Goal: Task Accomplishment & Management: Manage account settings

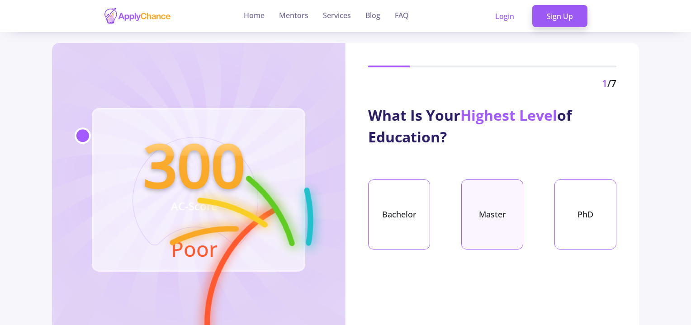
click at [497, 217] on div "Master" at bounding box center [492, 214] width 62 height 70
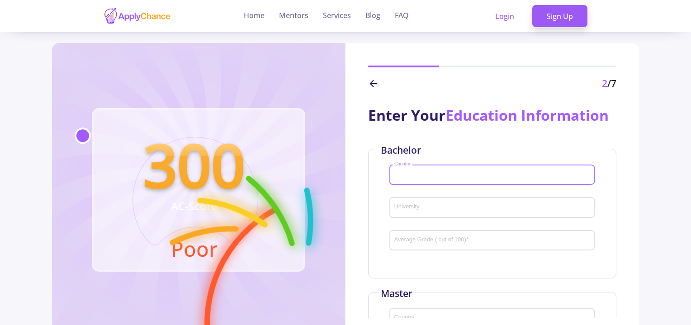
click at [430, 177] on input "Country" at bounding box center [493, 175] width 199 height 8
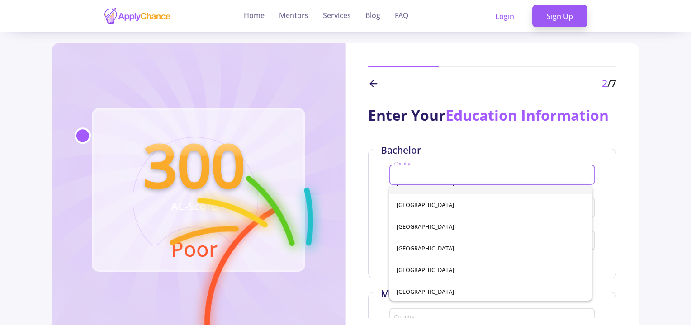
scroll to position [112, 0]
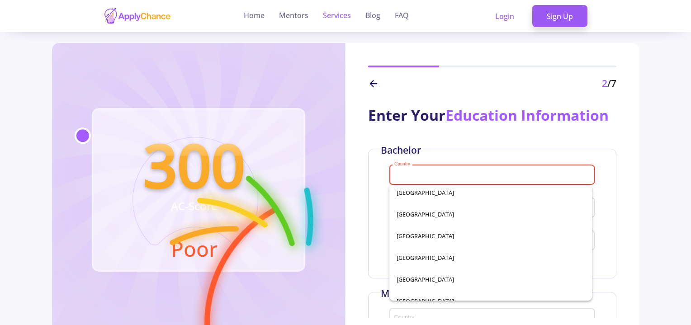
click at [330, 14] on link "Services" at bounding box center [337, 16] width 28 height 32
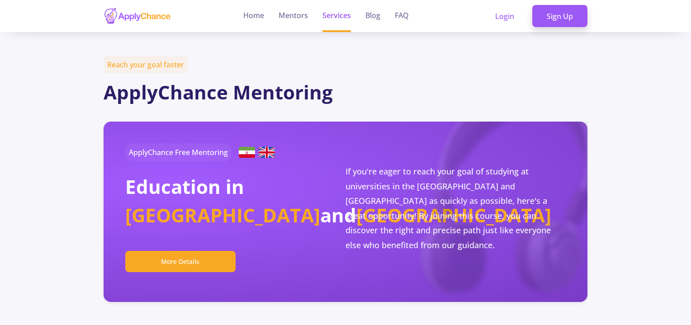
click at [330, 14] on link "Services" at bounding box center [336, 16] width 28 height 32
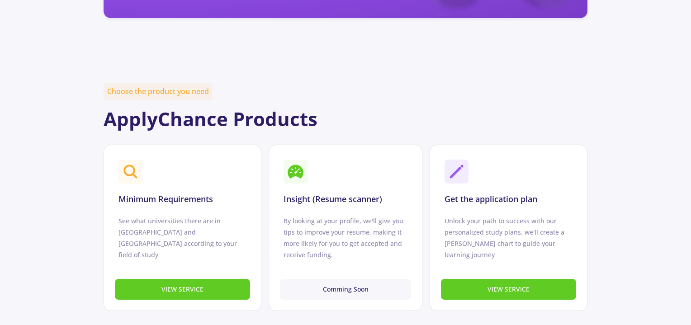
scroll to position [287, 0]
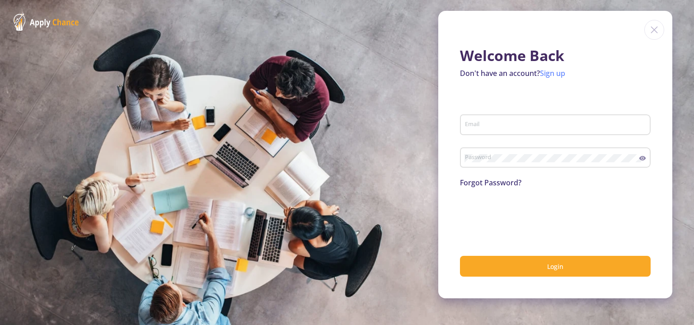
click at [557, 71] on link "Sign up" at bounding box center [552, 73] width 25 height 10
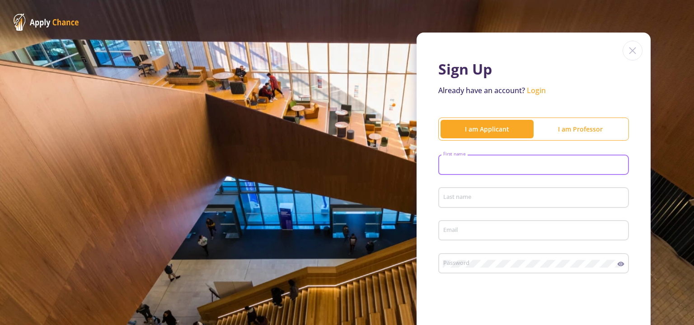
click at [488, 164] on input "First name" at bounding box center [535, 165] width 184 height 8
type input "S"
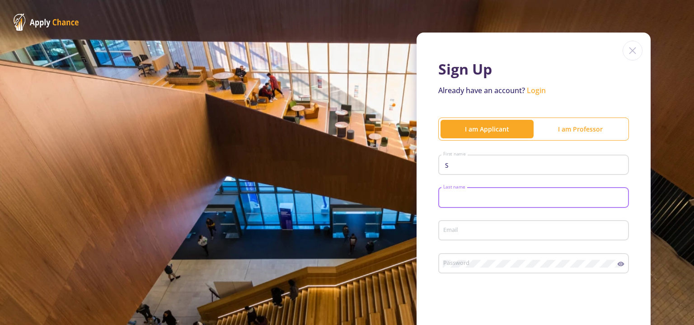
click at [477, 201] on input "Last name" at bounding box center [535, 198] width 184 height 8
type input "E"
click at [464, 235] on input "Email" at bounding box center [535, 231] width 184 height 8
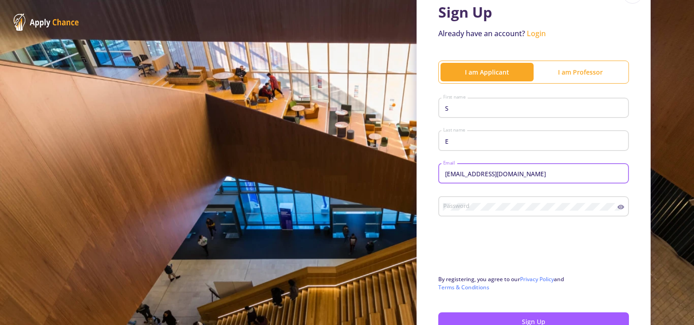
scroll to position [57, 0]
type input "[EMAIL_ADDRESS][DOMAIN_NAME]"
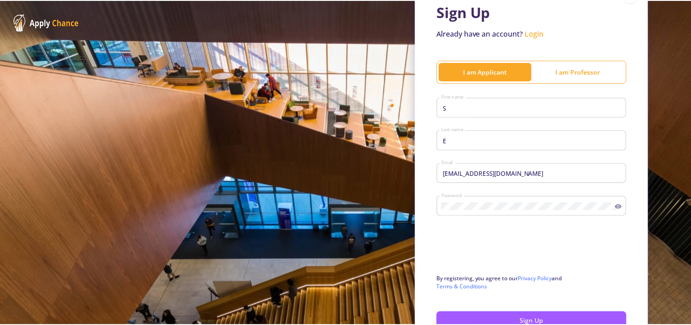
scroll to position [118, 0]
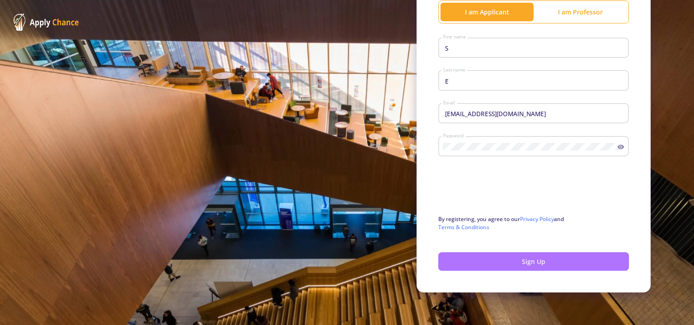
click at [506, 264] on button "Sign Up" at bounding box center [534, 261] width 191 height 19
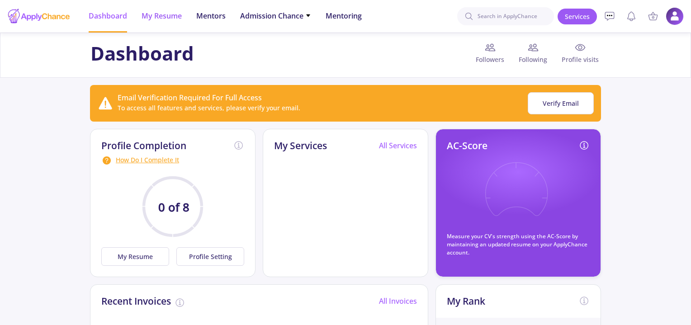
click at [165, 13] on span "My Resume" at bounding box center [162, 15] width 40 height 11
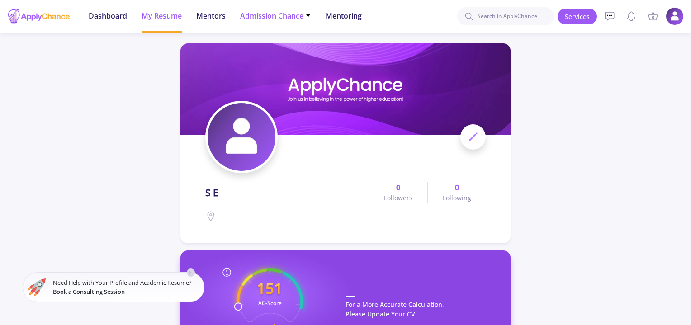
click at [266, 19] on span "Admission Chance" at bounding box center [275, 15] width 71 height 11
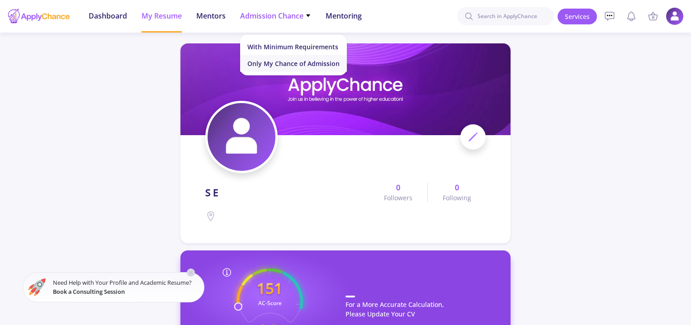
click at [276, 62] on link "Only My Chance of Admission" at bounding box center [293, 63] width 107 height 17
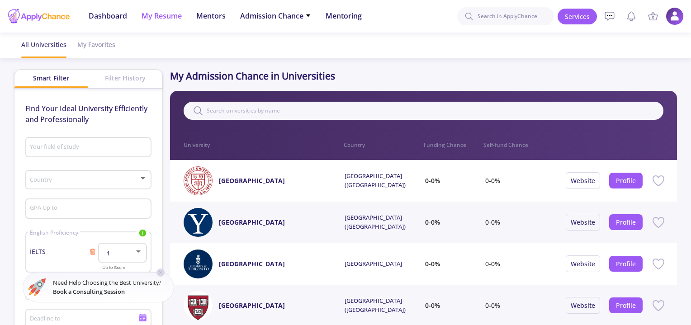
click at [165, 15] on span "My Resume" at bounding box center [162, 15] width 40 height 11
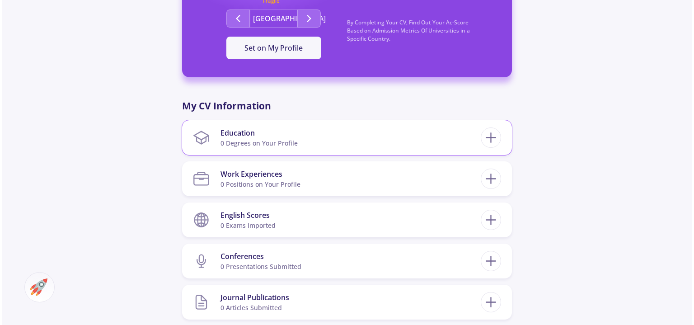
scroll to position [326, 0]
click at [489, 135] on icon at bounding box center [489, 137] width 17 height 17
checkbox input "false"
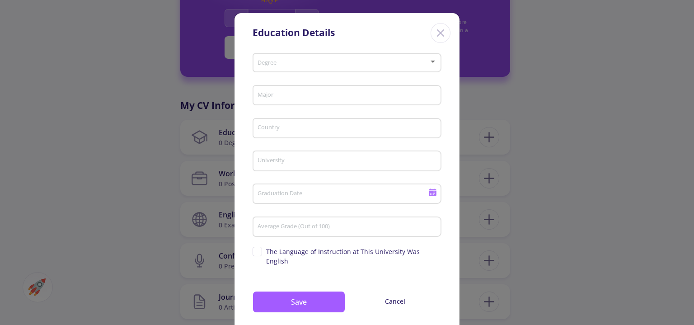
click at [325, 57] on div "Degree" at bounding box center [347, 61] width 180 height 23
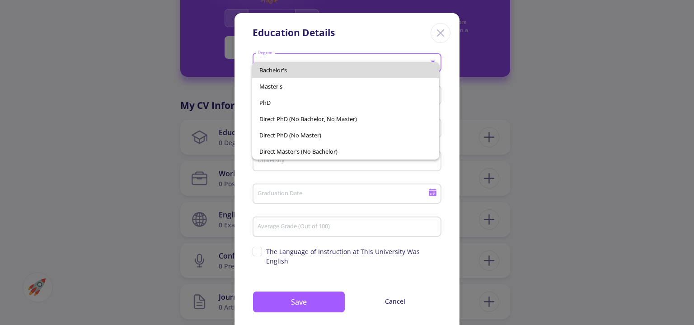
click at [295, 72] on span "Bachelor's" at bounding box center [345, 70] width 172 height 16
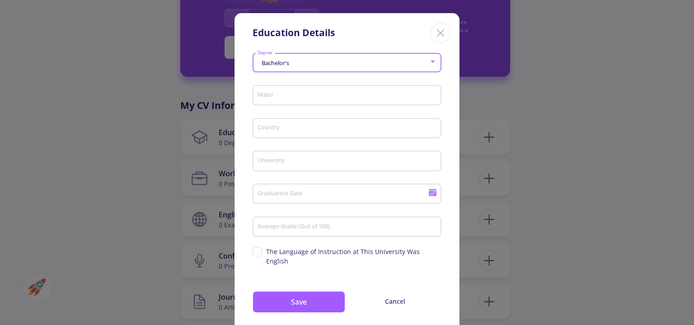
click at [289, 94] on input "Major" at bounding box center [348, 96] width 183 height 8
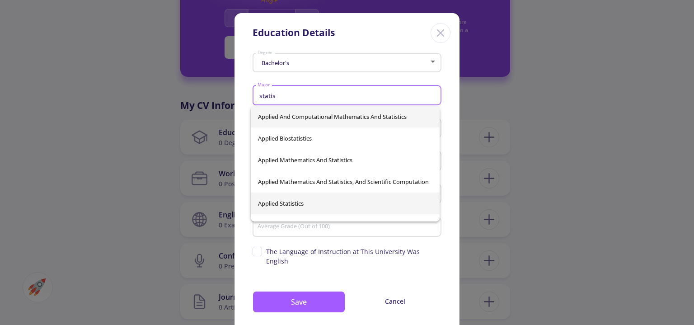
type input "statis"
click at [302, 207] on div "Applied And Computational Mathematics And Statistics Applied Biostatistics Appl…" at bounding box center [345, 164] width 189 height 116
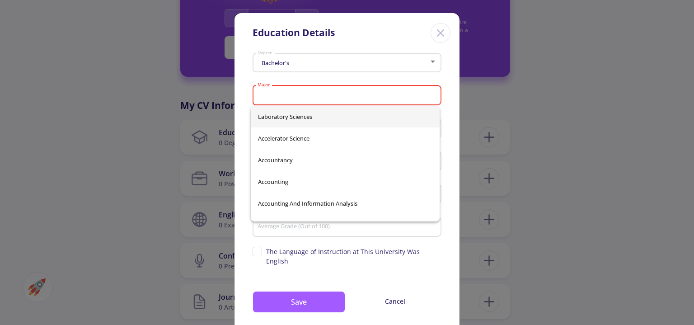
click at [239, 150] on div "Bachelor's Degree Major Please select major Country University Graduation Date …" at bounding box center [347, 192] width 225 height 285
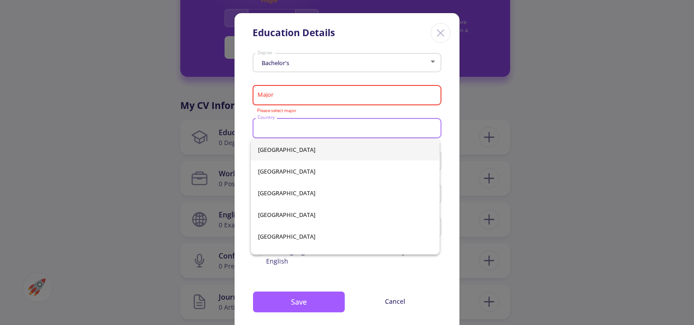
click at [265, 130] on input "Country" at bounding box center [348, 129] width 183 height 8
type input "ir"
click at [269, 163] on div "Cote d'Ivoire [GEOGRAPHIC_DATA] [GEOGRAPHIC_DATA] [GEOGRAPHIC_DATA] [GEOGRAPHIC…" at bounding box center [345, 197] width 189 height 116
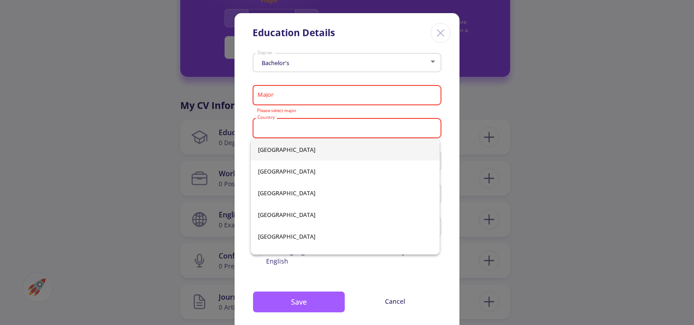
click at [284, 127] on input "Country" at bounding box center [348, 129] width 183 height 8
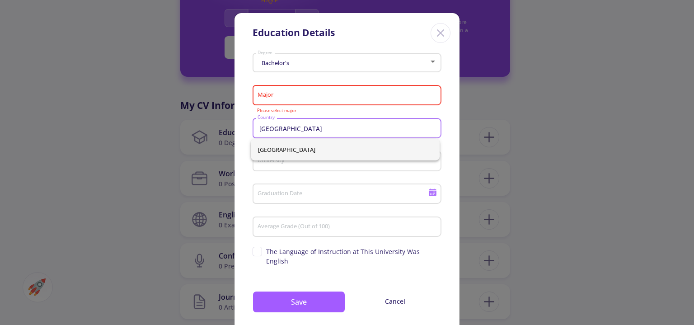
type input "[GEOGRAPHIC_DATA]"
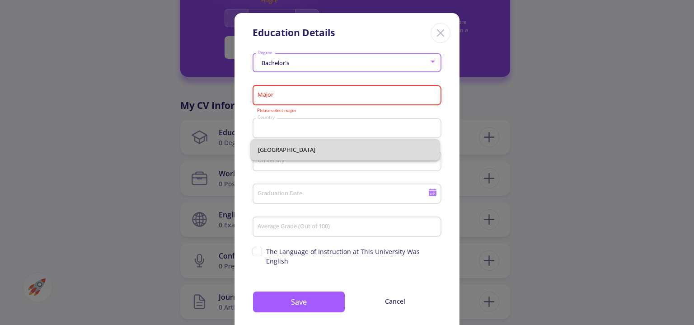
click at [274, 150] on div "[GEOGRAPHIC_DATA]" at bounding box center [345, 150] width 189 height 22
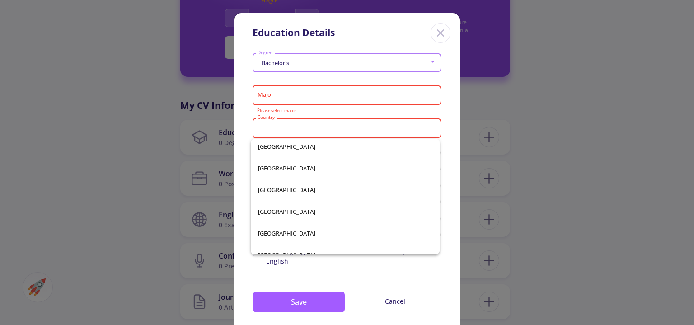
scroll to position [1805, 0]
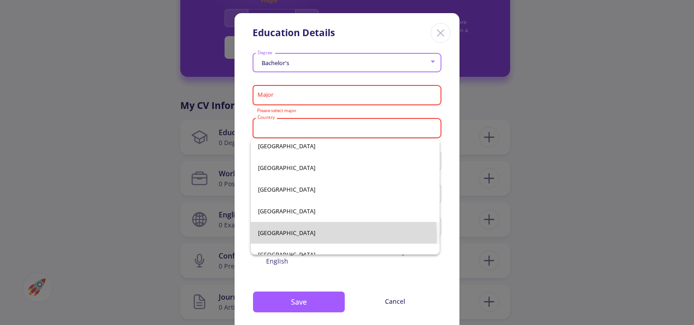
click at [310, 236] on span "[GEOGRAPHIC_DATA]" at bounding box center [345, 233] width 175 height 22
type input "[GEOGRAPHIC_DATA]"
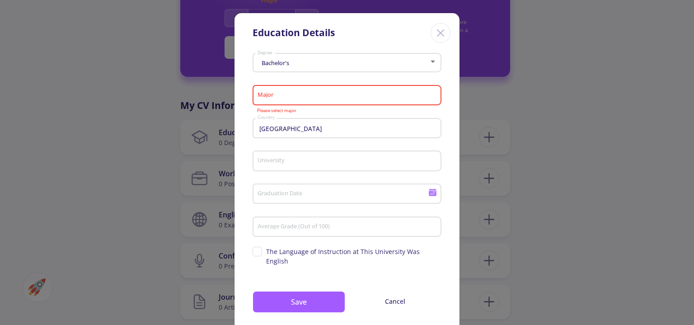
click at [272, 100] on div "Major" at bounding box center [347, 94] width 180 height 24
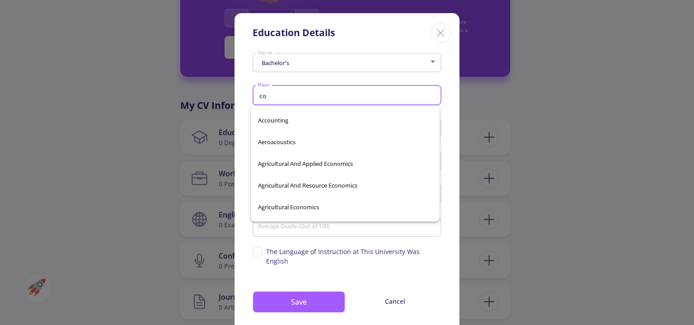
scroll to position [452, 0]
type input "c"
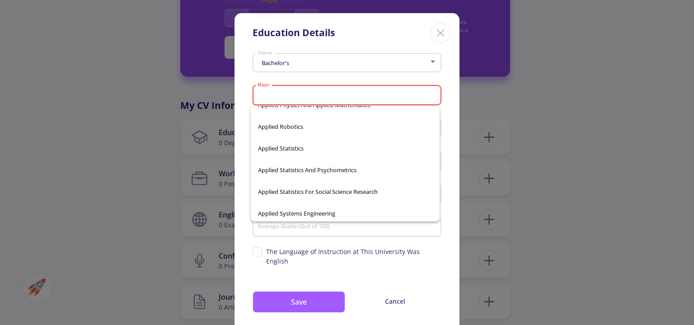
scroll to position [3159, 0]
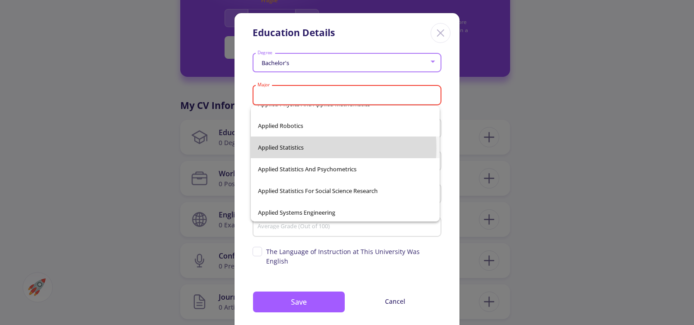
click at [297, 148] on span "Applied Statistics" at bounding box center [345, 148] width 175 height 22
type input "Applied Statistics"
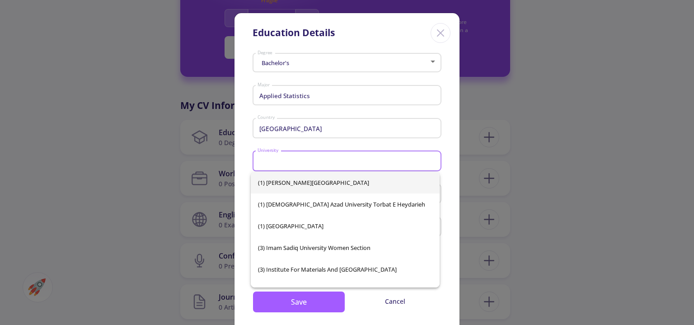
click at [295, 160] on input "University" at bounding box center [348, 161] width 183 height 8
type input "t"
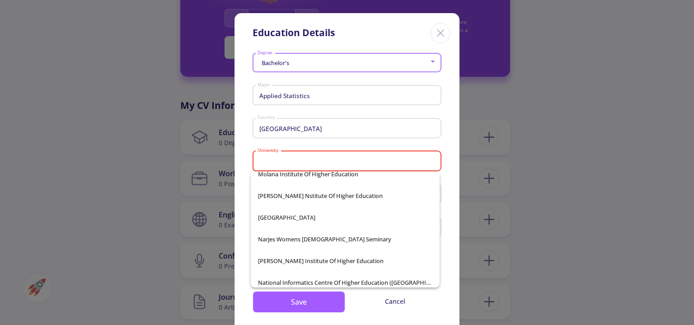
scroll to position [12161, 0]
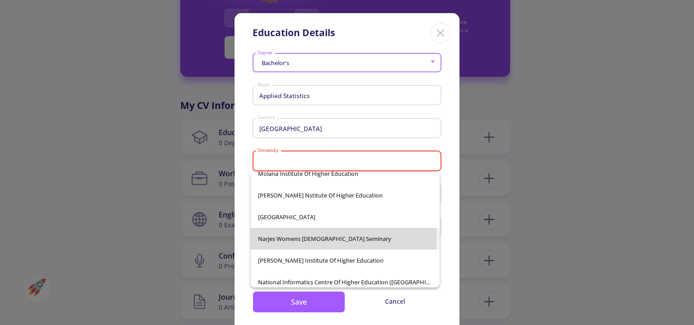
drag, startPoint x: 327, startPoint y: 248, endPoint x: 292, endPoint y: 236, distance: 37.5
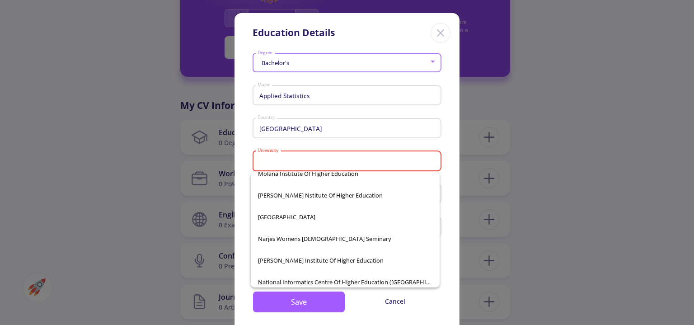
drag, startPoint x: 292, startPoint y: 236, endPoint x: 363, endPoint y: 32, distance: 216.6
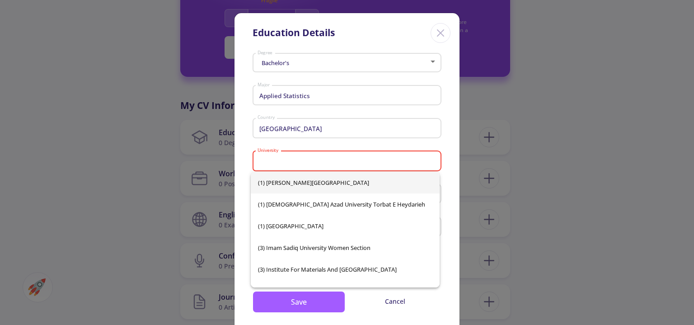
click at [296, 161] on input "University" at bounding box center [348, 161] width 183 height 8
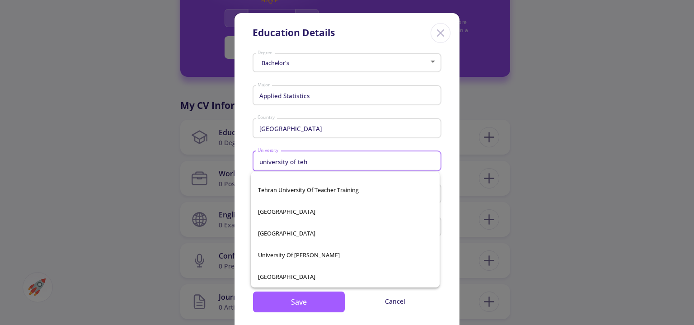
scroll to position [0, 0]
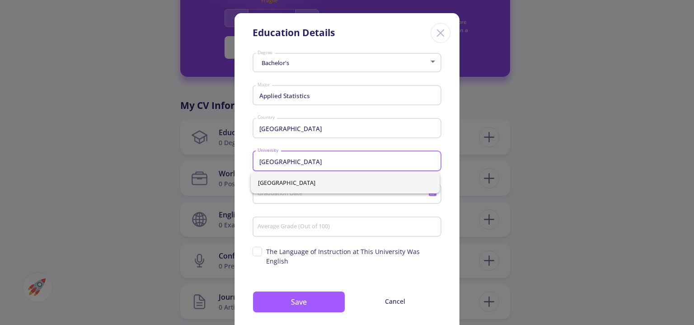
type input "[GEOGRAPHIC_DATA]"
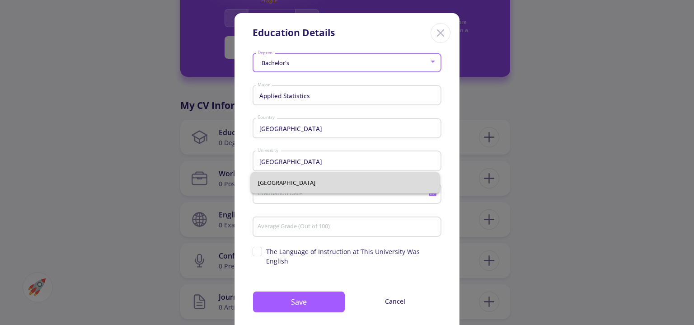
click at [295, 183] on div "[GEOGRAPHIC_DATA]" at bounding box center [345, 183] width 189 height 22
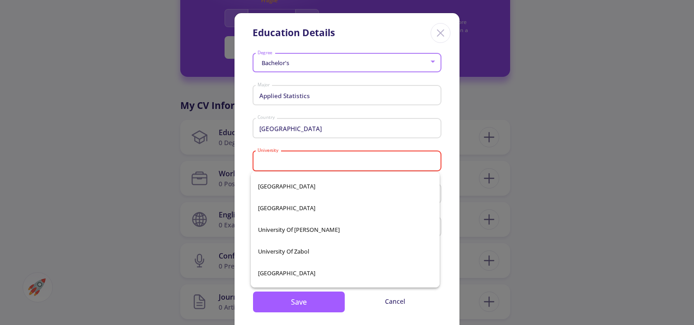
scroll to position [16554, 0]
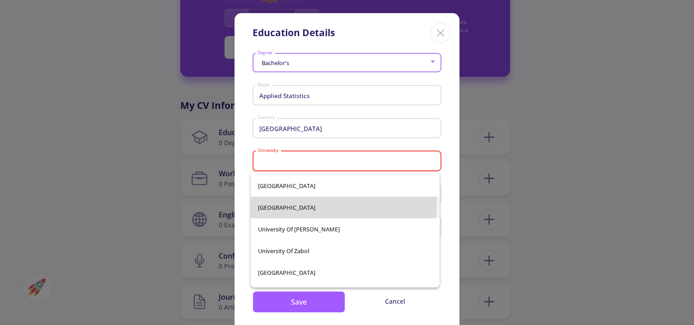
click at [302, 204] on span "[GEOGRAPHIC_DATA]" at bounding box center [345, 208] width 175 height 22
type input "[GEOGRAPHIC_DATA]"
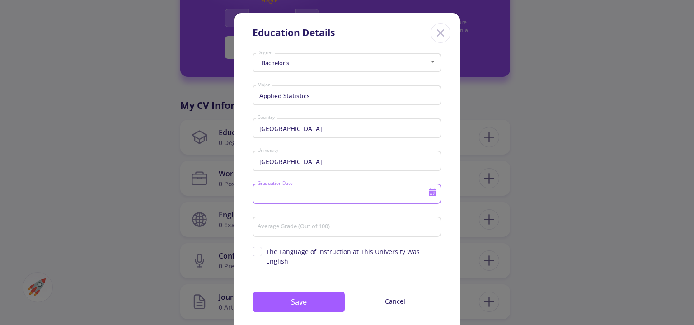
click at [311, 196] on input "Graduation Date" at bounding box center [344, 194] width 174 height 8
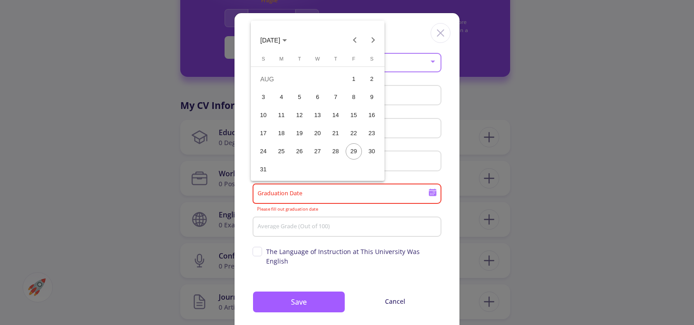
click at [353, 152] on div "29" at bounding box center [354, 151] width 16 height 16
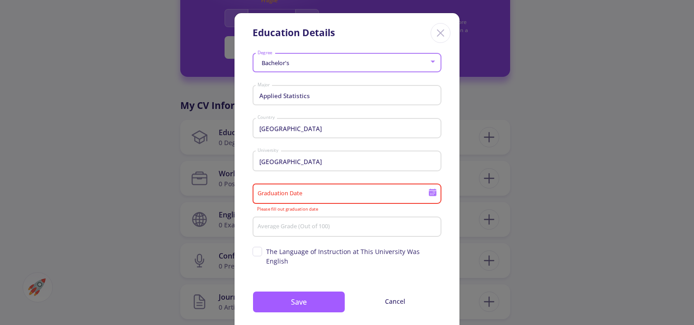
type input "[DATE]"
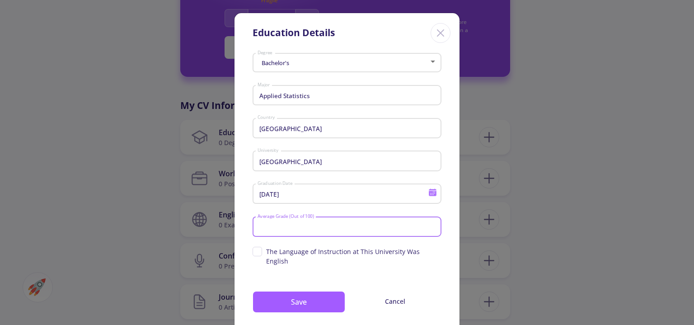
click at [324, 226] on input "Average Grade (Out of 100)" at bounding box center [348, 227] width 183 height 8
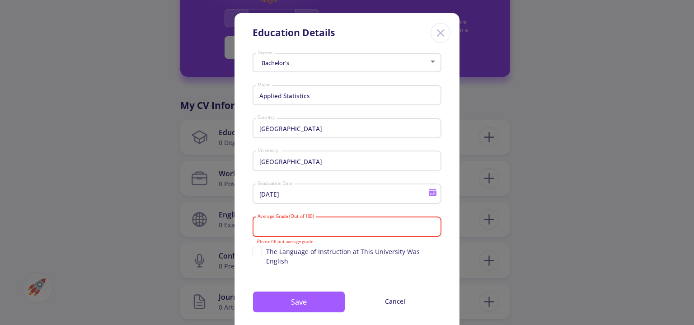
click at [333, 229] on input "Average Grade (Out of 100)" at bounding box center [348, 227] width 183 height 8
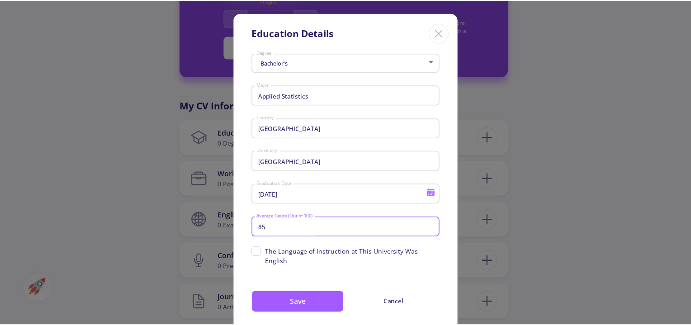
scroll to position [14, 0]
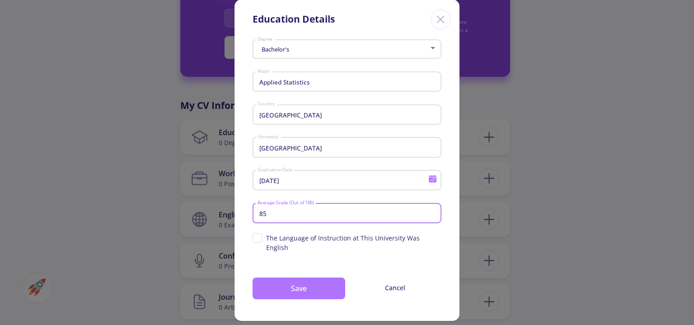
type input "85"
click at [304, 278] on button "Save" at bounding box center [299, 289] width 93 height 22
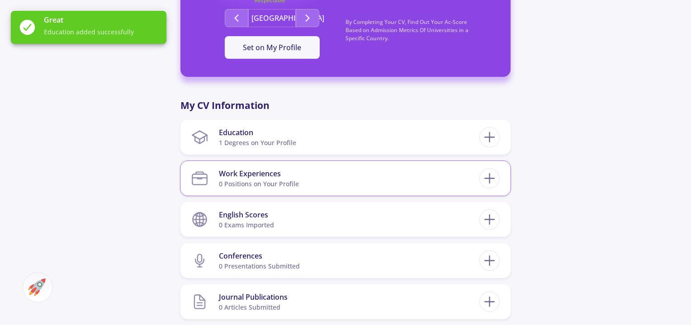
scroll to position [340, 0]
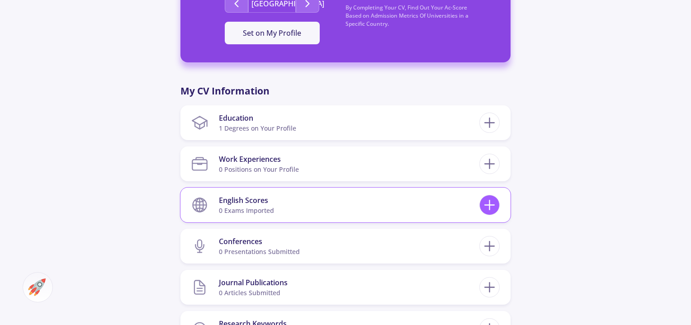
click at [488, 206] on icon at bounding box center [489, 205] width 17 height 17
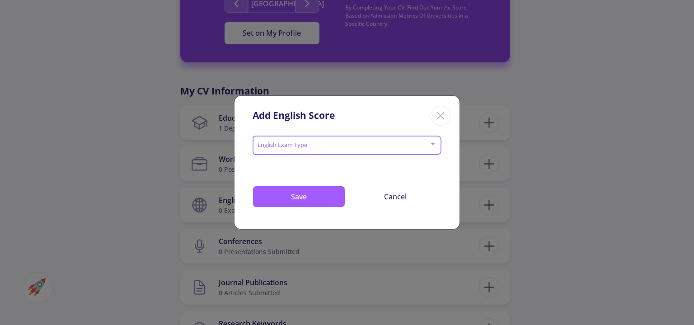
click at [349, 148] on span at bounding box center [344, 145] width 170 height 6
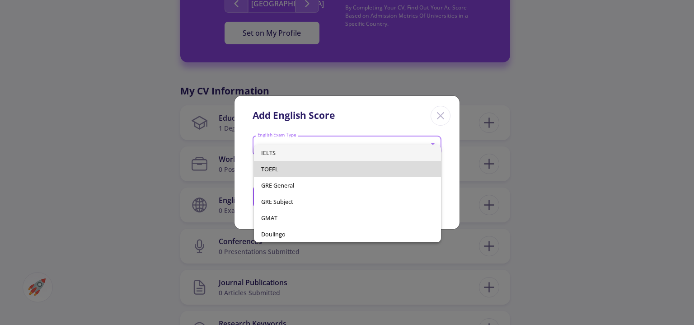
click at [292, 165] on span "TOEFL" at bounding box center [347, 169] width 172 height 16
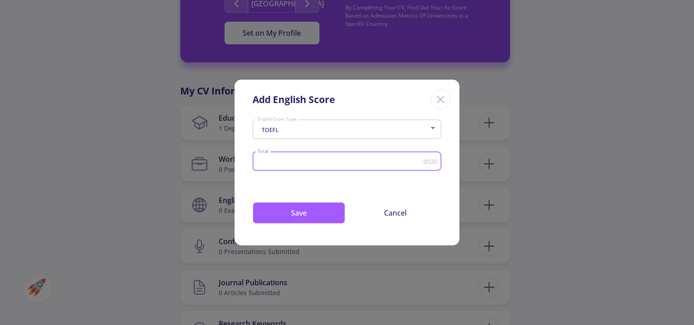
click at [290, 160] on input "Total" at bounding box center [340, 161] width 167 height 7
type input "100"
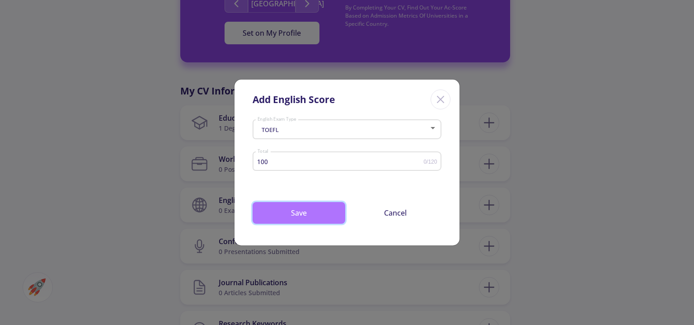
click at [309, 215] on button "Save" at bounding box center [299, 213] width 93 height 22
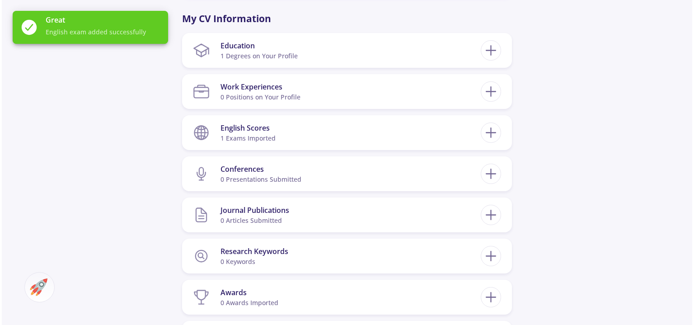
scroll to position [415, 0]
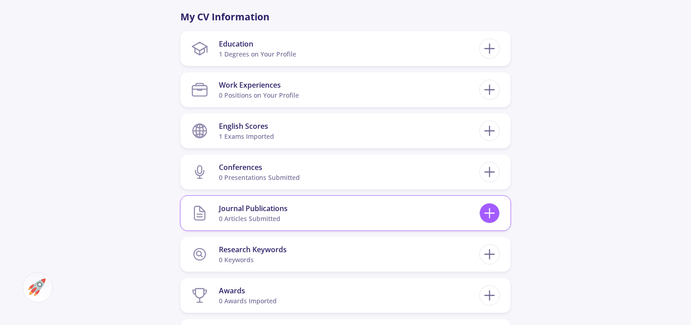
click at [486, 212] on icon at bounding box center [489, 213] width 17 height 17
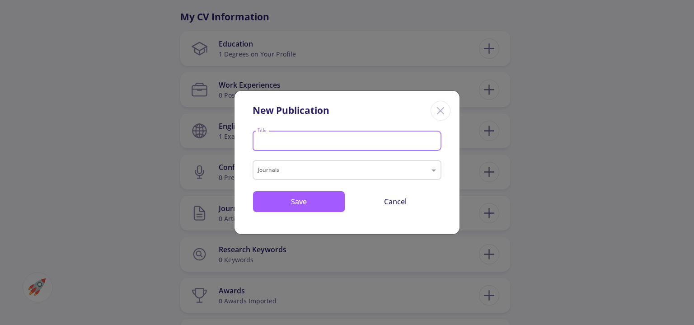
click at [288, 145] on input "Title" at bounding box center [348, 141] width 183 height 8
type input "ml ..."
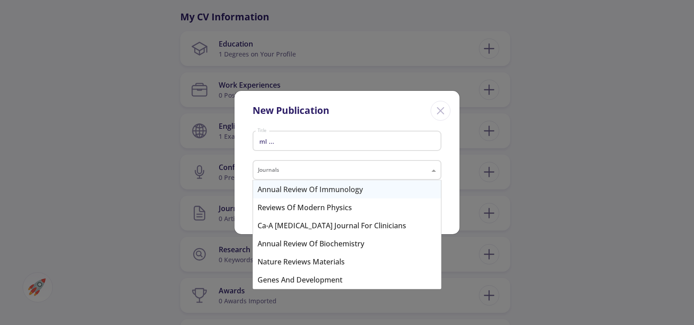
click at [302, 171] on input "text" at bounding box center [338, 171] width 160 height 11
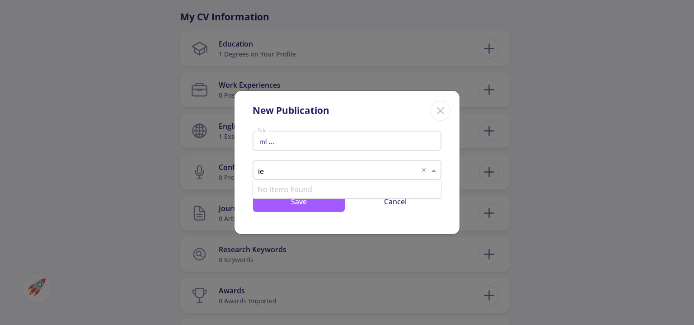
type input "i"
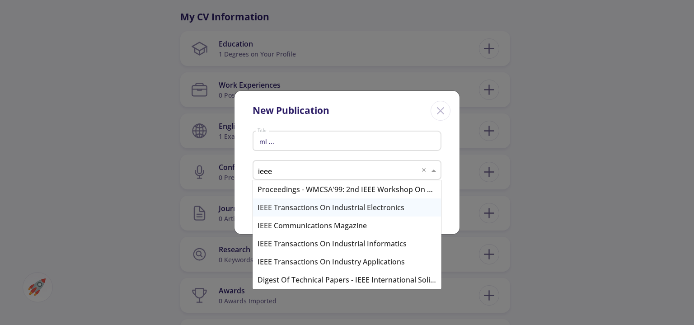
type input "ieee"
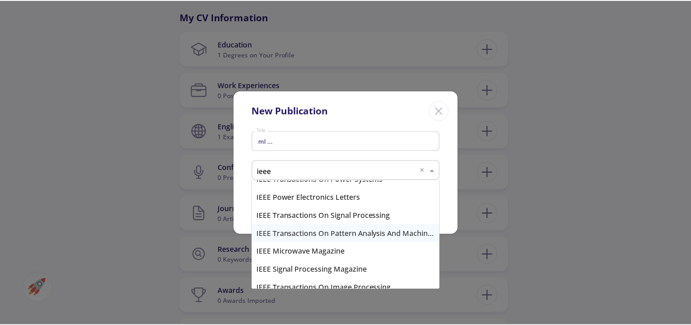
scroll to position [282, 0]
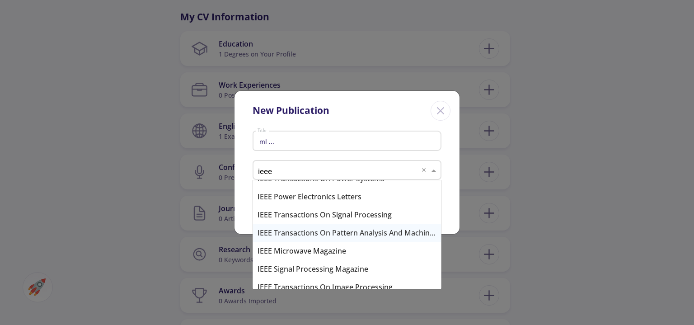
click at [359, 229] on div "IEEE Transactions on Pattern Analysis and Machine Intelligence" at bounding box center [347, 233] width 188 height 18
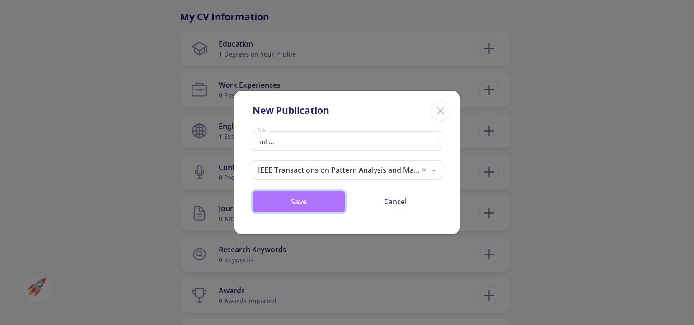
click at [307, 199] on button "Save" at bounding box center [299, 202] width 93 height 22
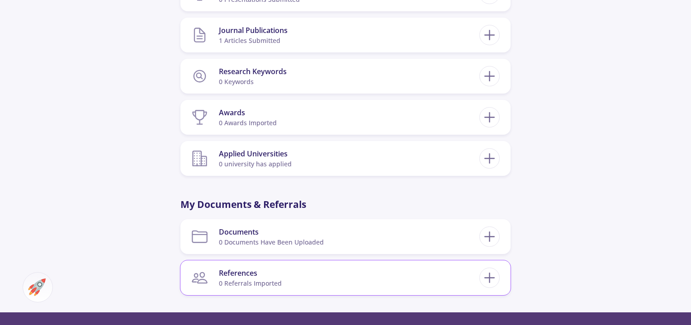
scroll to position [597, 0]
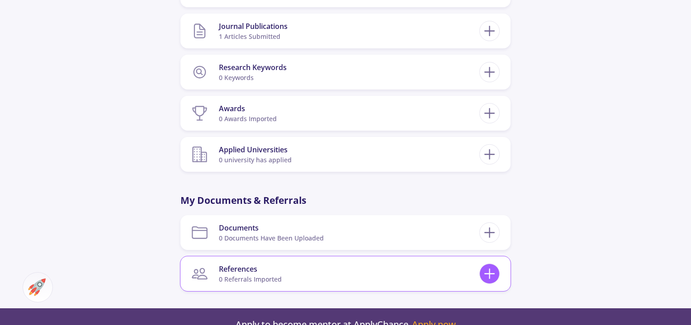
click at [486, 271] on icon at bounding box center [489, 273] width 17 height 17
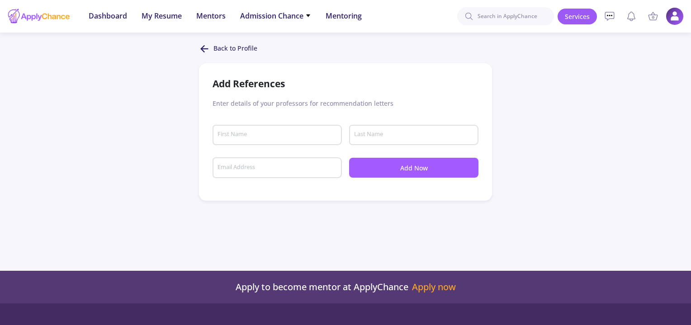
click at [208, 49] on line at bounding box center [205, 49] width 6 height 0
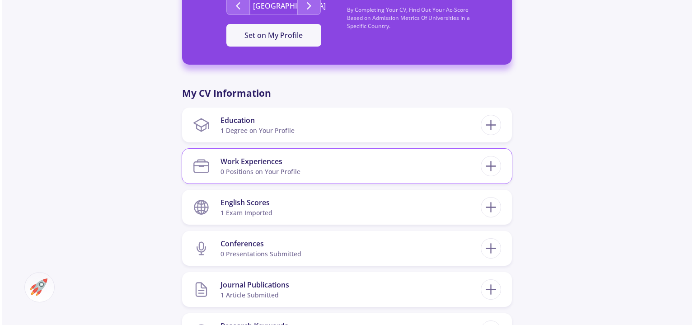
scroll to position [338, 0]
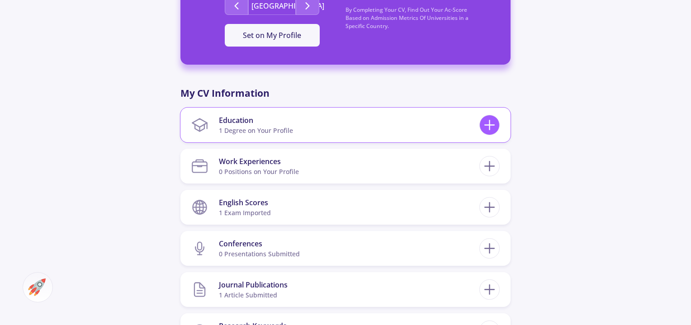
click at [485, 128] on icon at bounding box center [489, 125] width 17 height 17
checkbox input "false"
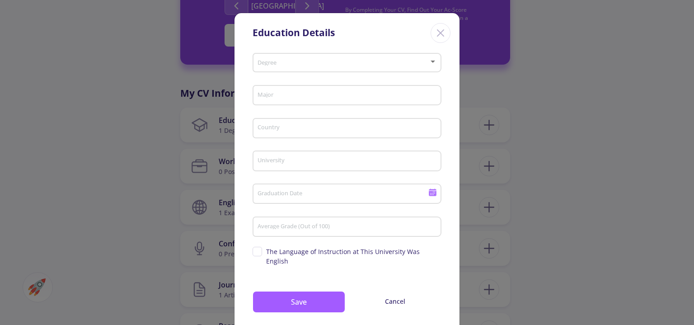
click at [328, 68] on div "Degree" at bounding box center [347, 61] width 180 height 23
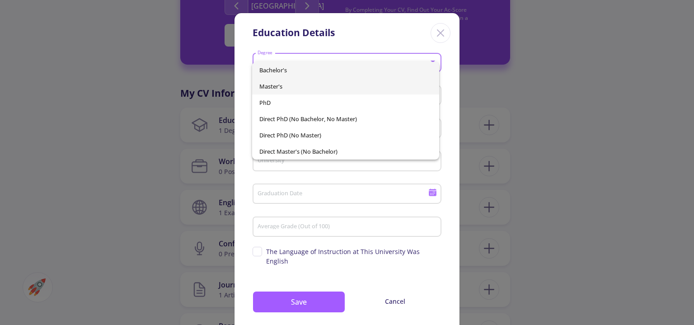
drag, startPoint x: 288, startPoint y: 95, endPoint x: 288, endPoint y: 86, distance: 9.0
click at [288, 86] on div "Bachelor's Master's PhD Direct PhD (No Bachelor, No Master) Direct PhD (No Mast…" at bounding box center [345, 111] width 187 height 98
click at [288, 86] on span "Master's" at bounding box center [345, 86] width 172 height 16
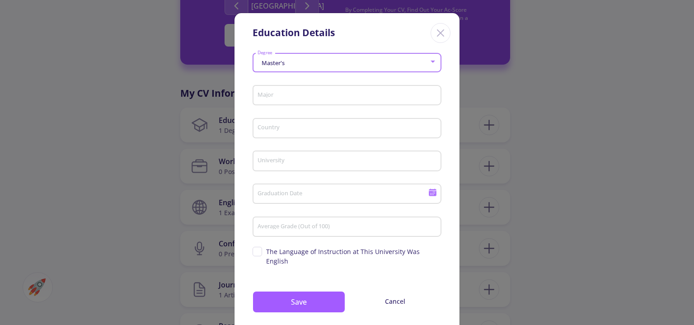
click at [282, 94] on input "Major" at bounding box center [348, 96] width 183 height 8
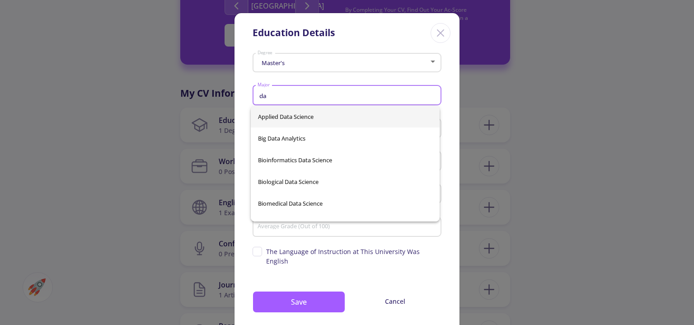
type input "d"
type input "a"
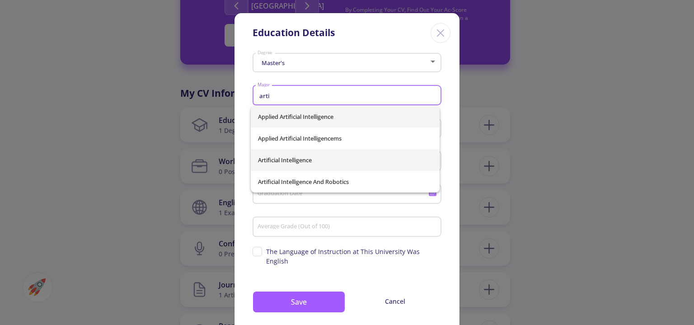
type input "arti"
click at [283, 156] on div "Applied Artificial Intelligence Applied Artificial Intelligencems Artificial In…" at bounding box center [345, 149] width 189 height 87
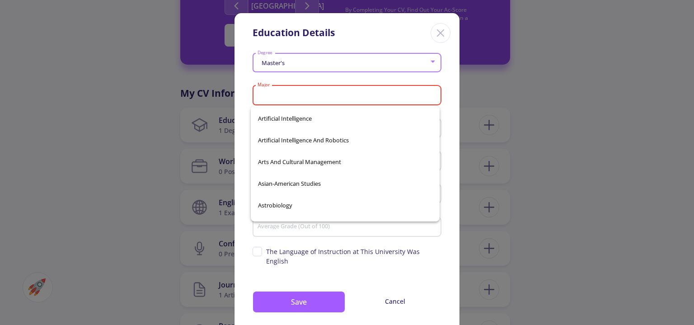
scroll to position [3796, 0]
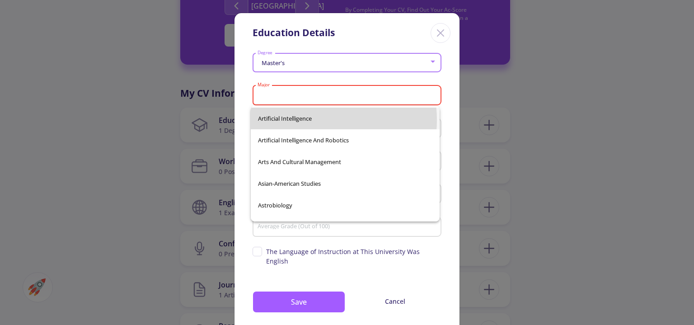
click at [307, 120] on span "Artificial Intelligence" at bounding box center [345, 119] width 175 height 22
type input "Artificial Intelligence"
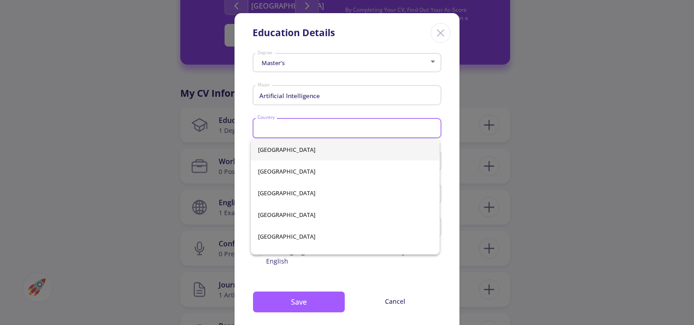
click at [307, 128] on input "Country" at bounding box center [348, 129] width 183 height 8
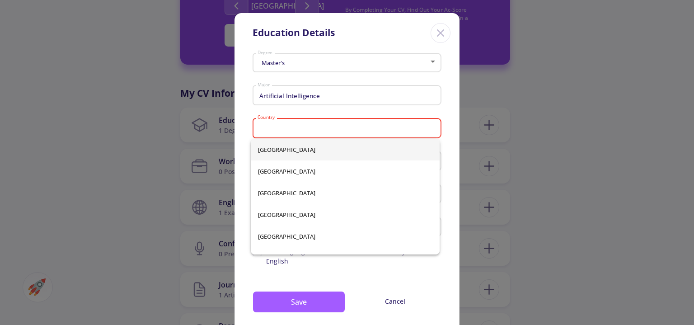
drag, startPoint x: 439, startPoint y: 141, endPoint x: 437, endPoint y: 146, distance: 5.9
click at [437, 146] on div "[GEOGRAPHIC_DATA] [GEOGRAPHIC_DATA] [GEOGRAPHIC_DATA] [GEOGRAPHIC_DATA] [GEOGRA…" at bounding box center [345, 197] width 189 height 116
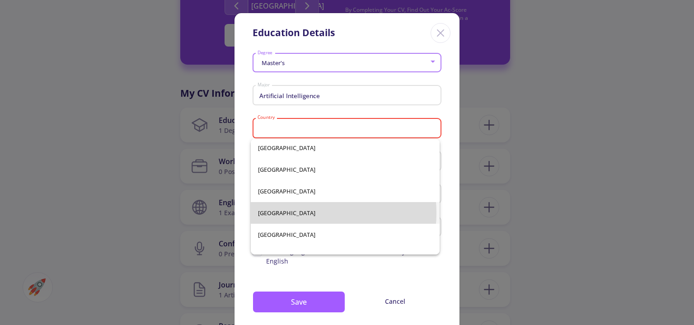
click at [300, 212] on span "[GEOGRAPHIC_DATA]" at bounding box center [345, 213] width 175 height 22
type input "[GEOGRAPHIC_DATA]"
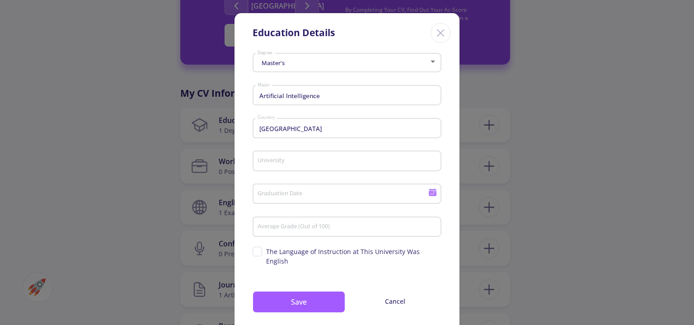
click at [273, 166] on div "University" at bounding box center [347, 159] width 180 height 24
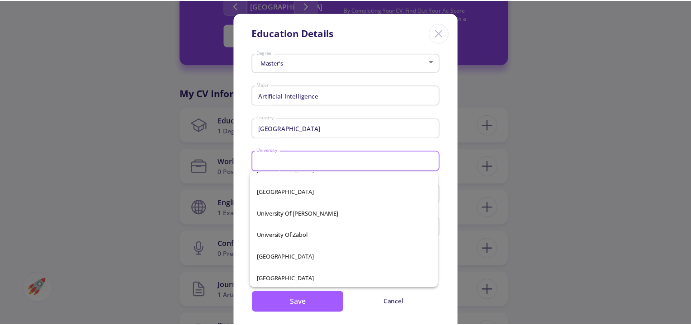
scroll to position [16570, 0]
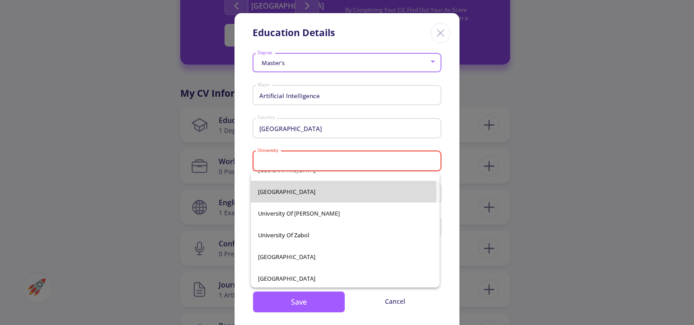
click at [324, 192] on span "[GEOGRAPHIC_DATA]" at bounding box center [345, 192] width 175 height 22
type input "[GEOGRAPHIC_DATA]"
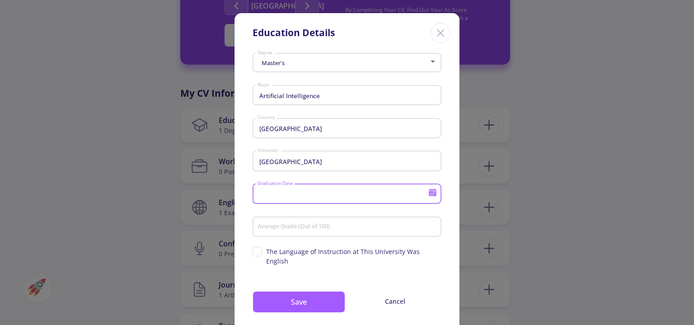
click at [310, 193] on input "Graduation Date" at bounding box center [344, 194] width 174 height 8
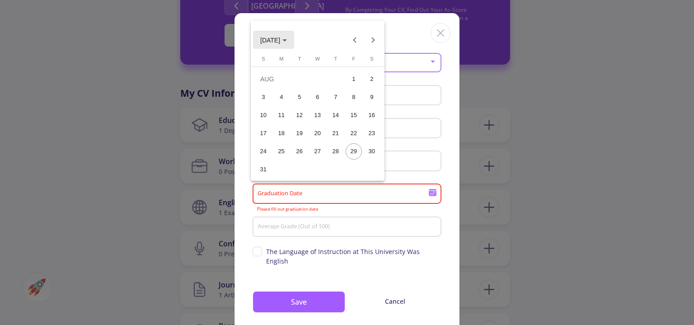
click at [287, 40] on icon "Choose month and year" at bounding box center [285, 40] width 5 height 2
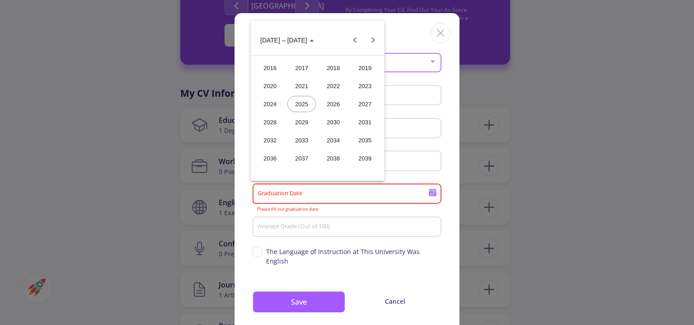
click at [366, 99] on div "2027" at bounding box center [365, 104] width 28 height 16
click at [364, 106] on div "AUG" at bounding box center [365, 104] width 28 height 16
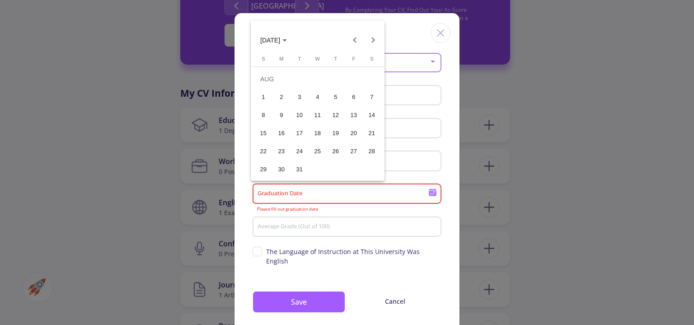
click at [346, 137] on button "20" at bounding box center [354, 133] width 18 height 18
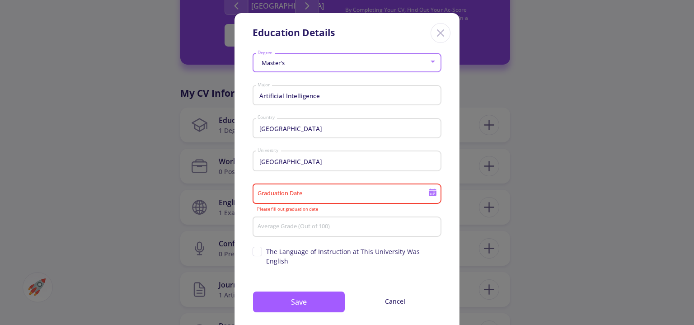
type input "[DATE]"
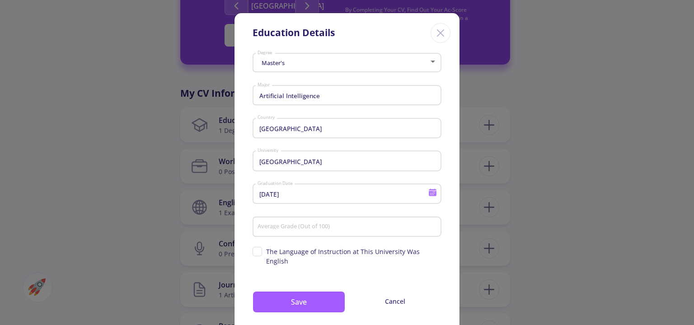
click at [316, 233] on div "Average Grade (Out of 100)" at bounding box center [347, 225] width 180 height 24
type input "85"
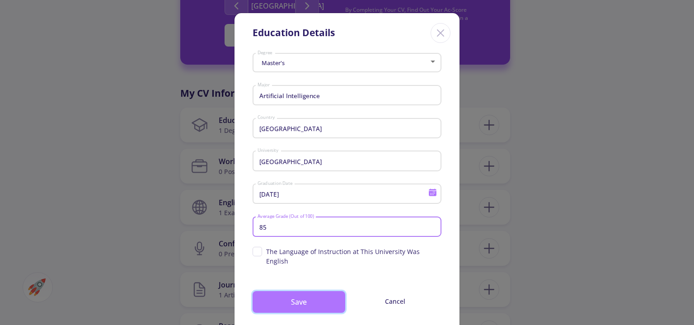
click at [317, 294] on button "Save" at bounding box center [299, 302] width 93 height 22
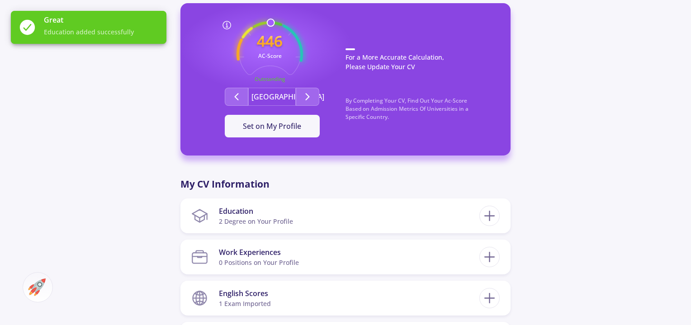
scroll to position [184, 0]
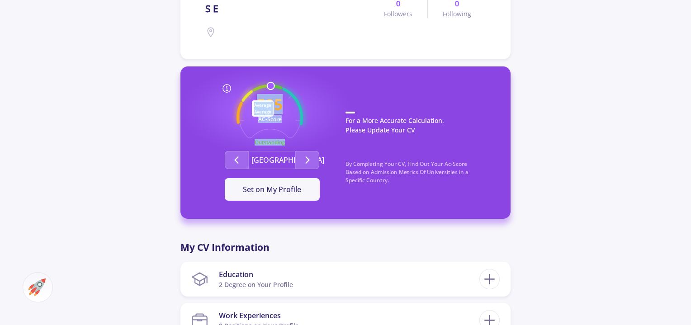
drag, startPoint x: 273, startPoint y: 86, endPoint x: 247, endPoint y: 96, distance: 27.2
click at [247, 96] on icon "525 AC-Score Outstanding" at bounding box center [269, 118] width 66 height 66
click at [244, 157] on button "Second group" at bounding box center [237, 160] width 24 height 18
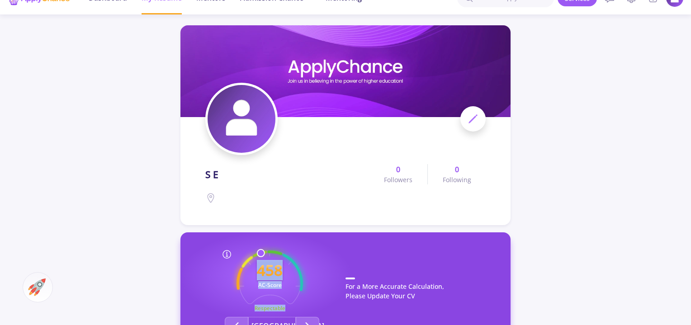
scroll to position [0, 0]
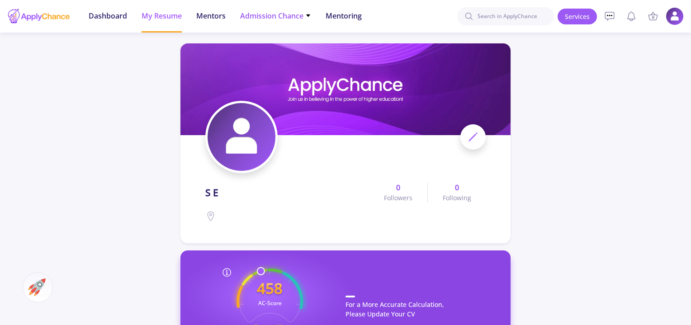
click at [295, 19] on span "Admission Chance" at bounding box center [275, 15] width 71 height 11
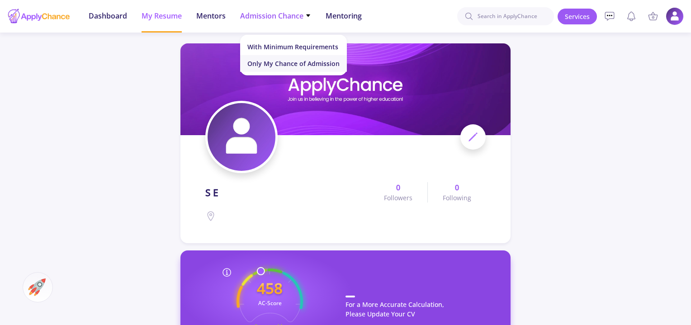
click at [290, 64] on link "Only My Chance of Admission" at bounding box center [293, 63] width 107 height 17
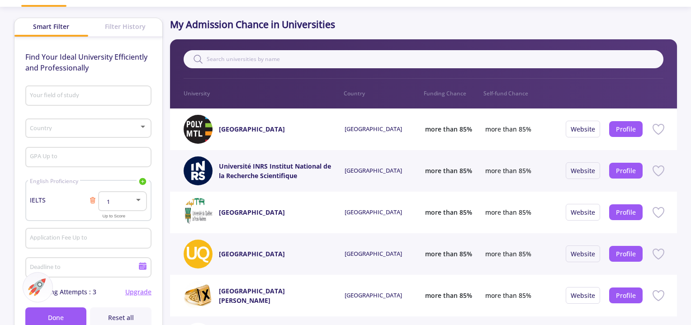
scroll to position [59, 0]
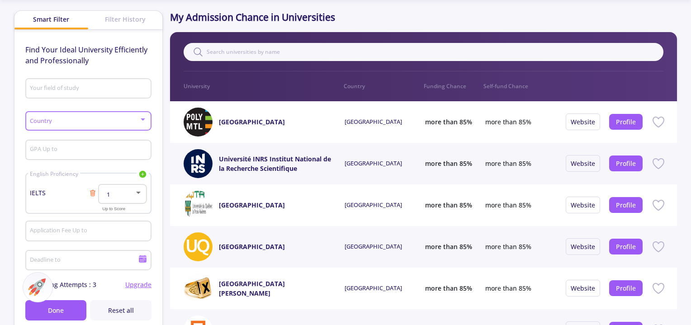
click at [89, 124] on div at bounding box center [83, 121] width 109 height 7
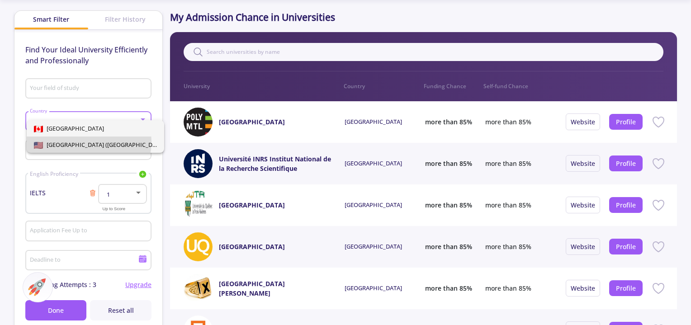
click at [87, 142] on span "[GEOGRAPHIC_DATA] ([GEOGRAPHIC_DATA])" at bounding box center [104, 145] width 123 height 8
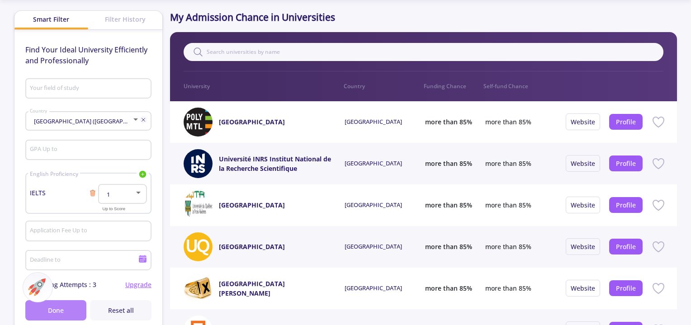
click at [71, 311] on button "Done" at bounding box center [55, 310] width 61 height 20
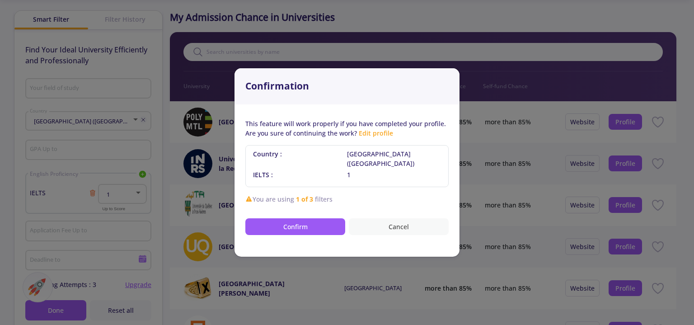
click at [393, 222] on button "Cancel" at bounding box center [399, 226] width 100 height 17
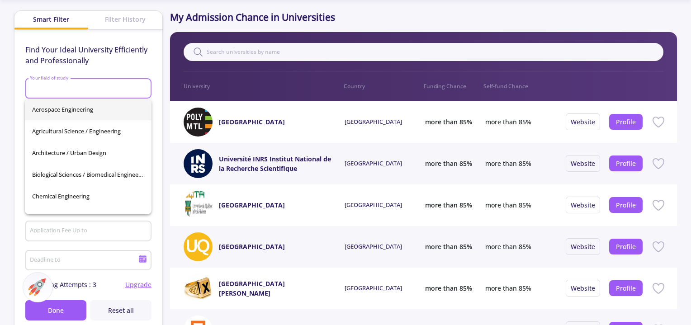
click at [71, 91] on input "Your field of study" at bounding box center [89, 89] width 120 height 8
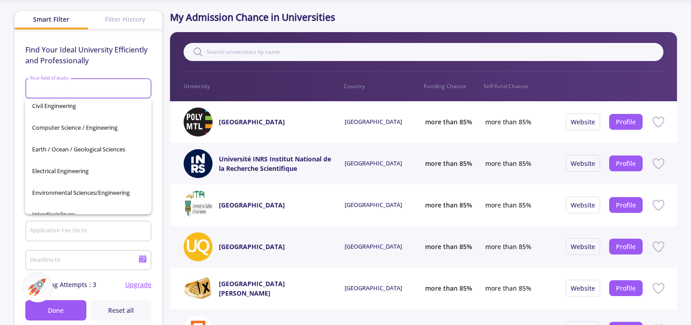
scroll to position [137, 0]
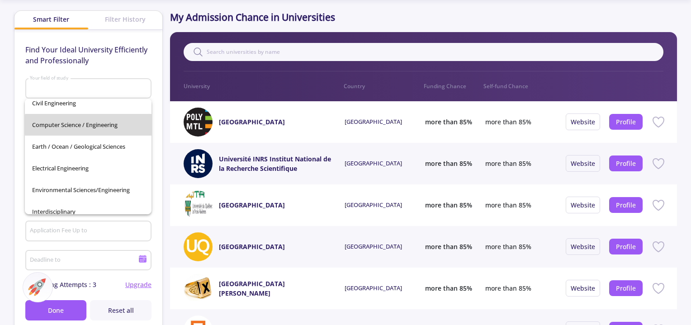
click at [114, 125] on span "Computer Science / Engineering" at bounding box center [88, 125] width 112 height 22
type input "Computer Science / Engineering"
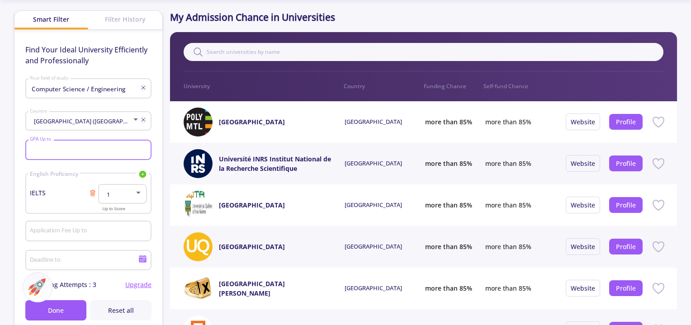
click at [77, 154] on input "GPA Up to" at bounding box center [89, 150] width 120 height 8
type input "4"
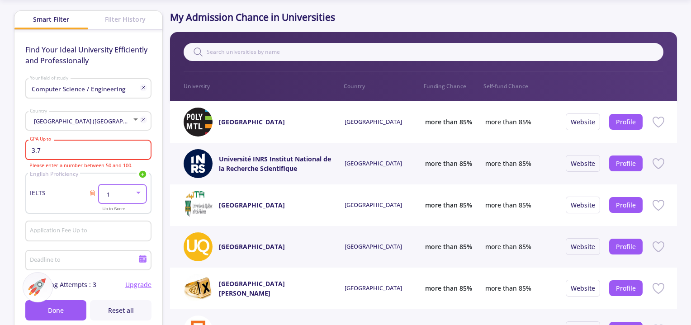
click at [137, 192] on div at bounding box center [138, 193] width 5 height 2
click at [47, 191] on div at bounding box center [345, 162] width 691 height 325
click at [39, 193] on span "IELTS" at bounding box center [59, 192] width 59 height 9
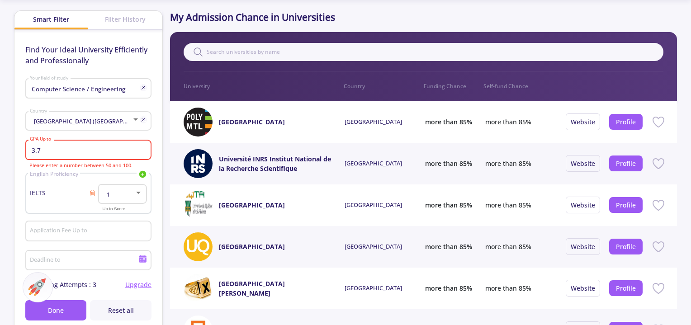
click at [145, 175] on icon at bounding box center [142, 174] width 7 height 7
click at [74, 203] on span "TOEFL" at bounding box center [67, 204] width 19 height 9
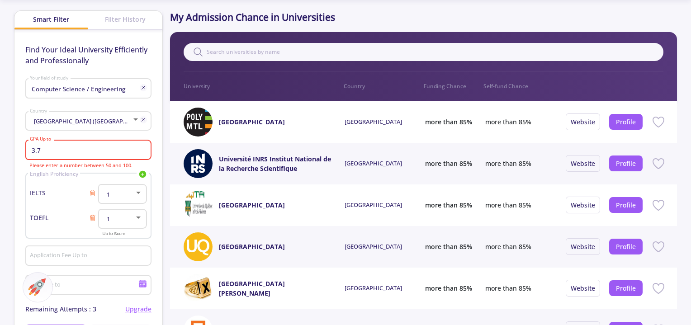
drag, startPoint x: 50, startPoint y: 148, endPoint x: 29, endPoint y: 150, distance: 21.3
click at [29, 150] on input "3.7" at bounding box center [89, 150] width 120 height 8
click at [83, 148] on input "3.7" at bounding box center [89, 150] width 120 height 8
type input "3"
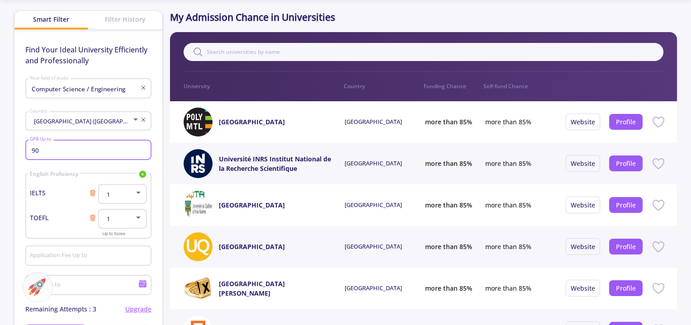
type input "90"
click at [91, 191] on icon at bounding box center [92, 192] width 7 height 7
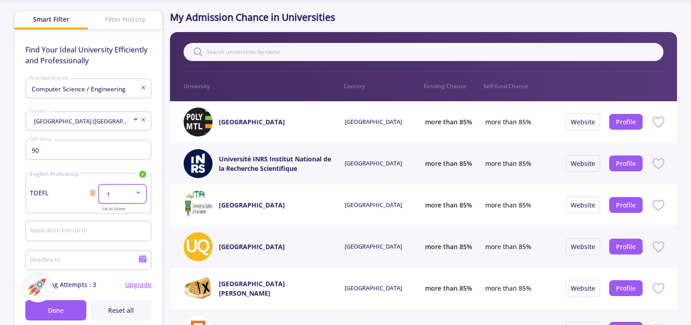
click at [107, 191] on span "1" at bounding box center [106, 194] width 5 height 8
click at [119, 194] on span "100" at bounding box center [123, 197] width 32 height 16
click at [87, 228] on input "Application Fee Up to" at bounding box center [89, 231] width 120 height 8
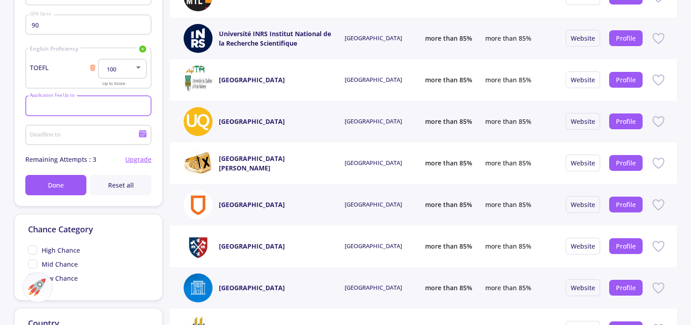
scroll to position [184, 0]
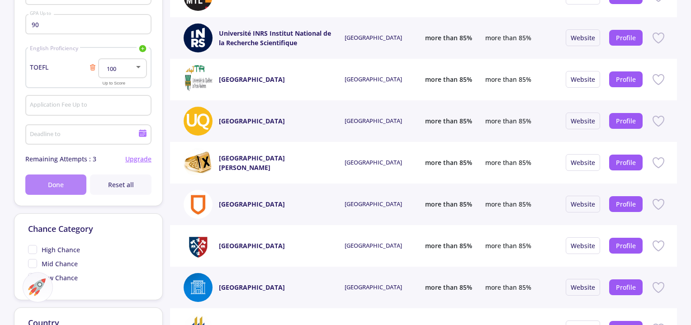
click at [61, 186] on span "Done" at bounding box center [56, 184] width 16 height 9
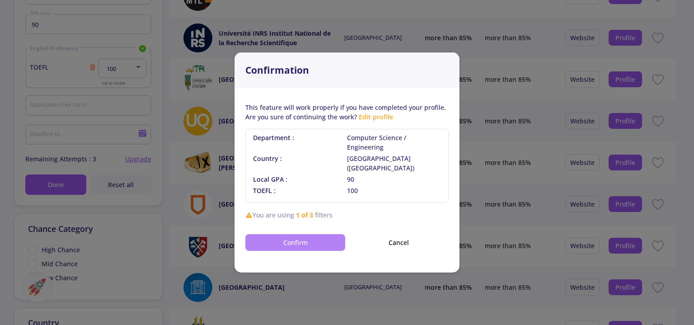
click at [304, 238] on button "Confirm" at bounding box center [295, 242] width 100 height 17
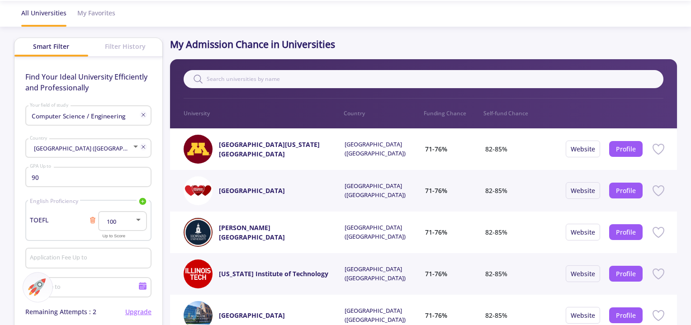
scroll to position [0, 0]
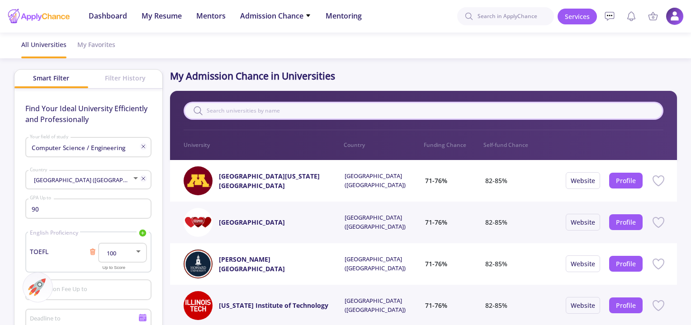
click at [324, 113] on input "text" at bounding box center [424, 111] width 480 height 18
type input "o"
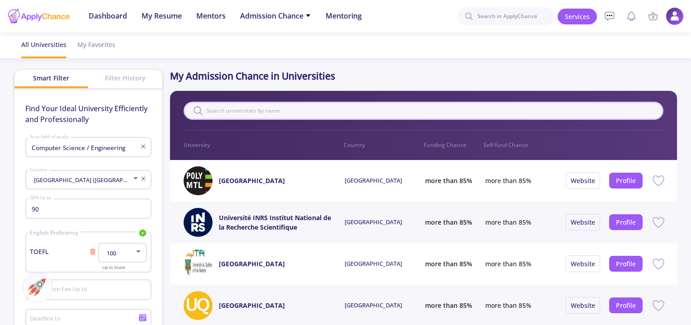
click at [317, 113] on input "text" at bounding box center [424, 111] width 480 height 18
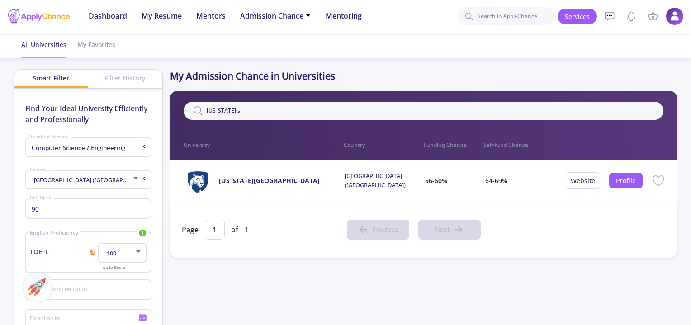
type input "[US_STATE]"
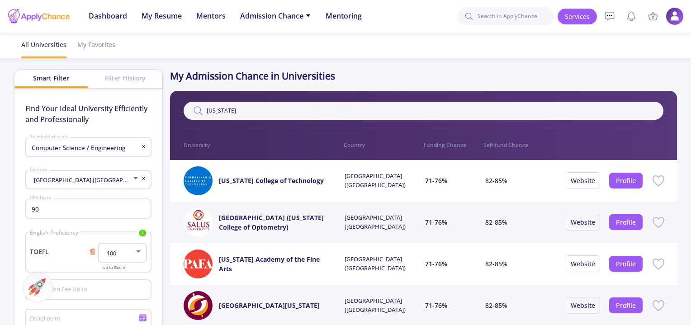
click at [233, 109] on input "[US_STATE]" at bounding box center [424, 111] width 480 height 18
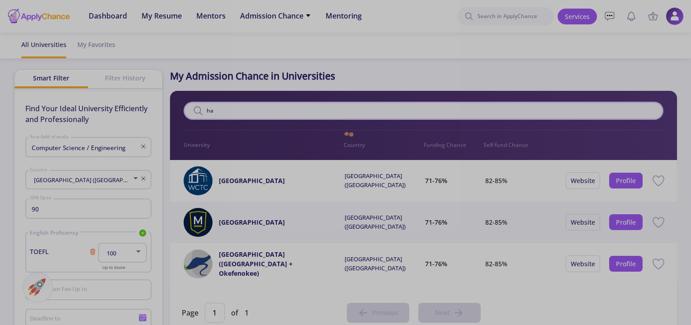
type input "h"
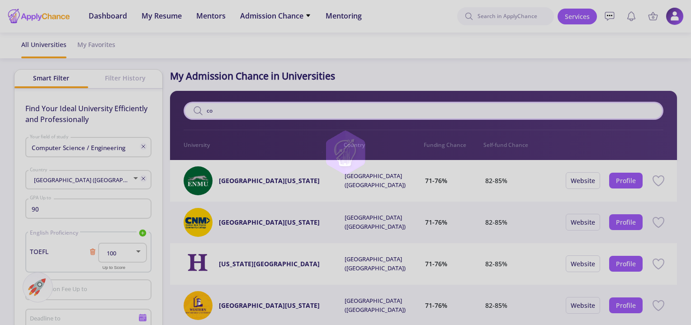
type input "c"
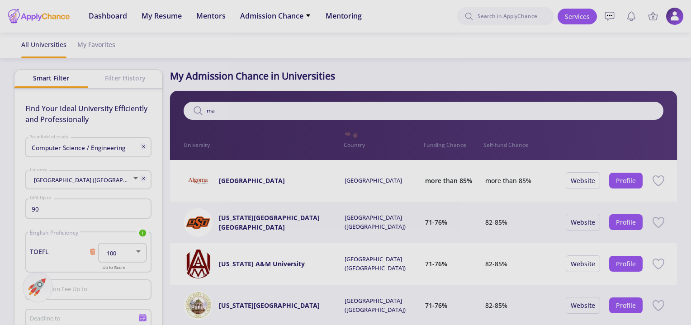
type input "m"
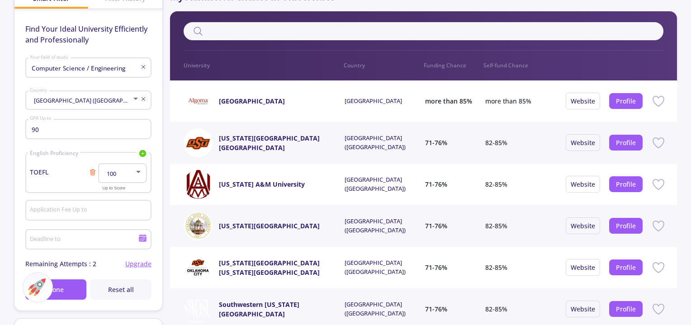
scroll to position [115, 0]
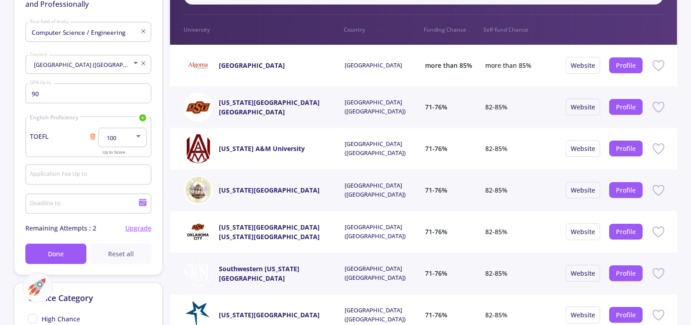
click at [120, 251] on span "Reset all" at bounding box center [121, 253] width 26 height 9
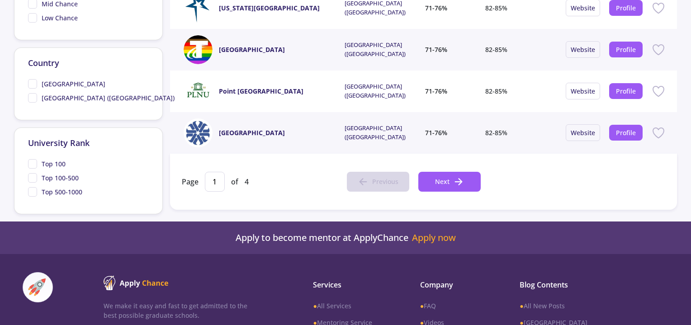
scroll to position [429, 0]
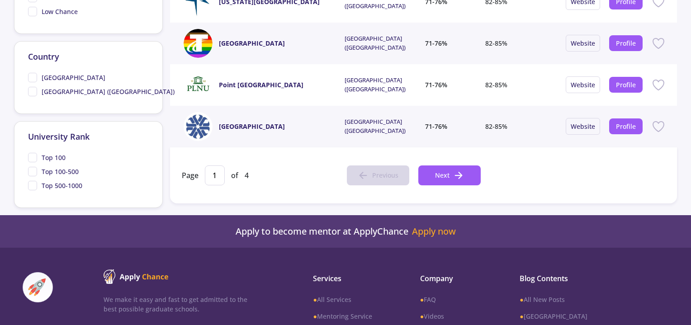
click at [33, 91] on span "[GEOGRAPHIC_DATA] ([GEOGRAPHIC_DATA])" at bounding box center [101, 91] width 146 height 9
click at [33, 91] on input "[GEOGRAPHIC_DATA] ([GEOGRAPHIC_DATA])" at bounding box center [31, 90] width 6 height 6
checkbox input "true"
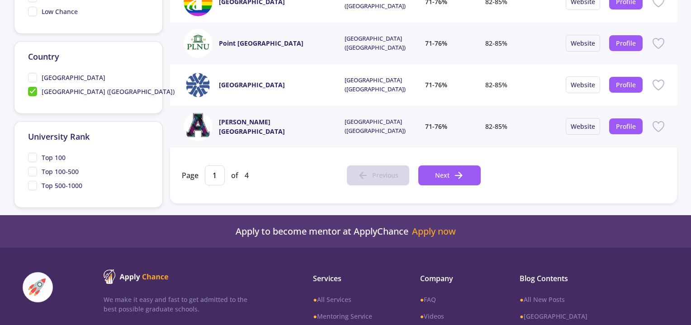
click at [32, 171] on span "Top 100-500" at bounding box center [53, 171] width 51 height 9
click at [32, 171] on input "Top 100-500" at bounding box center [31, 170] width 6 height 6
checkbox input "true"
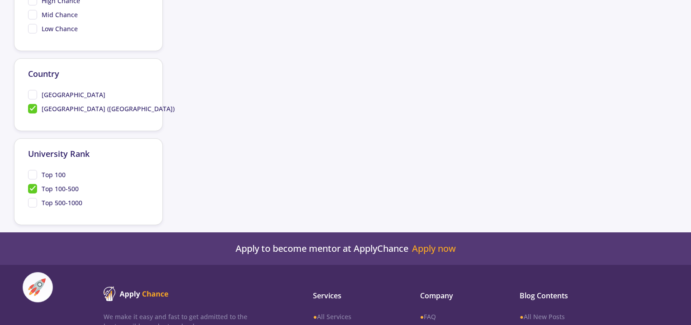
scroll to position [419, 0]
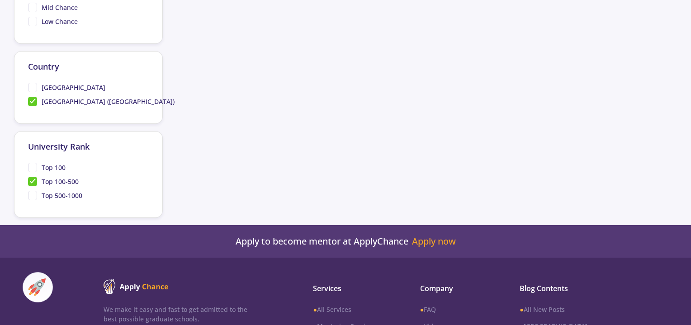
click at [36, 166] on span "Top 100" at bounding box center [47, 167] width 38 height 9
click at [34, 166] on input "Top 100" at bounding box center [31, 166] width 6 height 6
checkbox input "true"
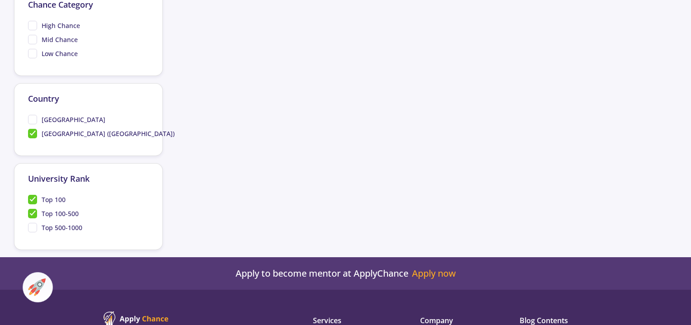
scroll to position [387, 0]
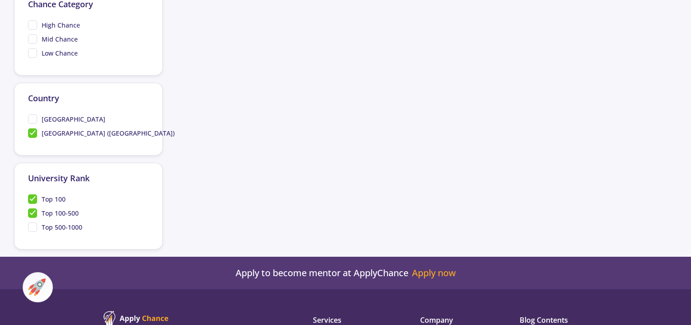
click at [31, 225] on span "Top 500-1000" at bounding box center [55, 226] width 54 height 9
click at [31, 225] on input "Top 500-1000" at bounding box center [31, 225] width 6 height 6
checkbox input "true"
click at [33, 211] on span "Top 100-500" at bounding box center [53, 212] width 51 height 9
click at [33, 211] on input "Top 100-500" at bounding box center [31, 211] width 6 height 6
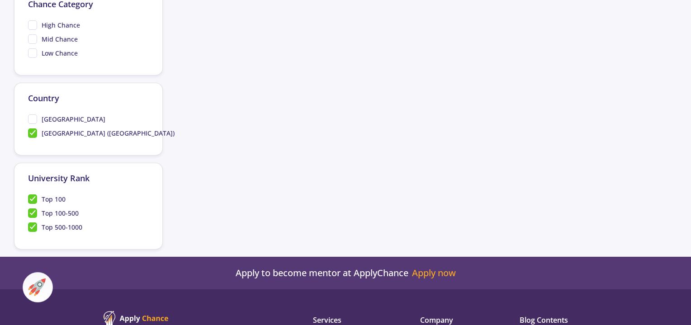
checkbox input "false"
click at [33, 198] on span "Top 100" at bounding box center [47, 198] width 38 height 9
click at [33, 198] on input "Top 100" at bounding box center [31, 197] width 6 height 6
checkbox input "false"
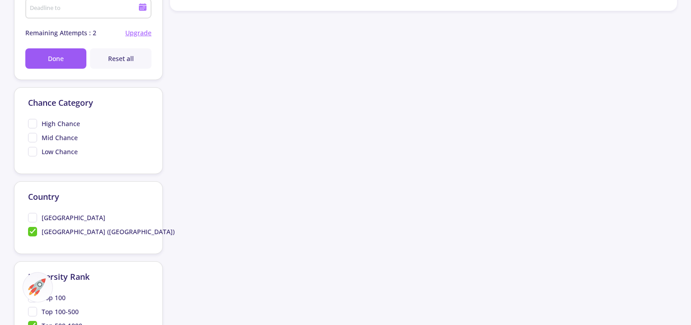
scroll to position [467, 0]
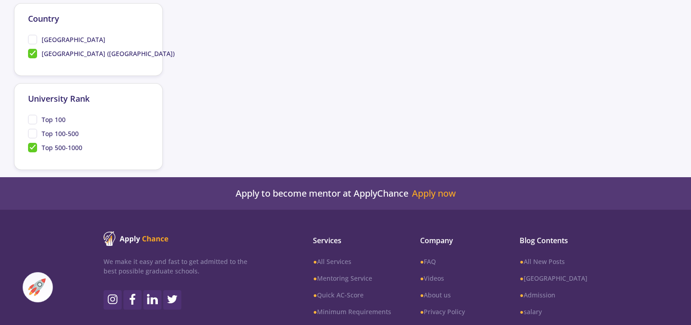
click at [34, 145] on span "Top 500-1000" at bounding box center [55, 147] width 54 height 9
click at [34, 145] on input "Top 500-1000" at bounding box center [31, 146] width 6 height 6
checkbox input "false"
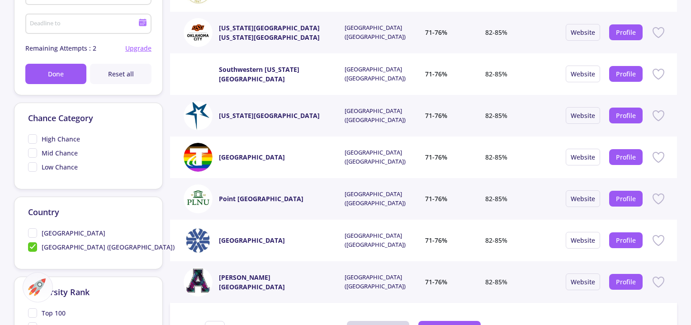
scroll to position [272, 0]
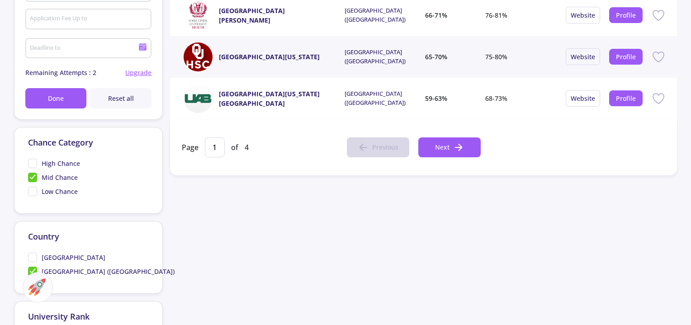
scroll to position [249, 0]
click at [33, 177] on span "Mid Chance" at bounding box center [53, 176] width 50 height 9
click at [33, 177] on input "Mid Chance" at bounding box center [31, 175] width 6 height 6
checkbox input "false"
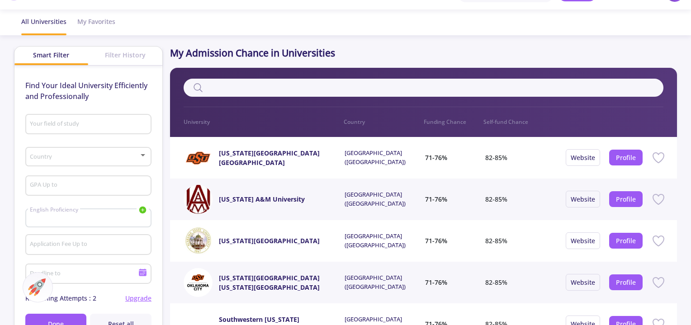
scroll to position [22, 0]
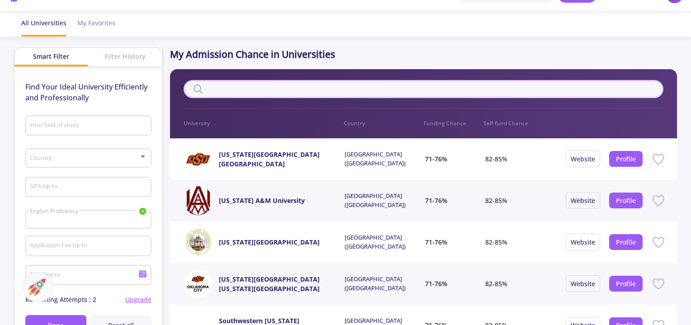
click at [306, 86] on input "text" at bounding box center [424, 89] width 480 height 18
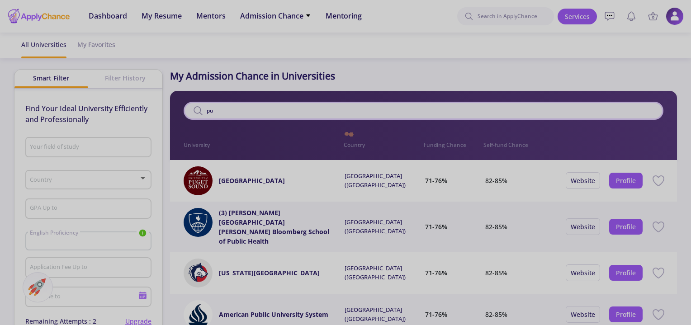
type input "p"
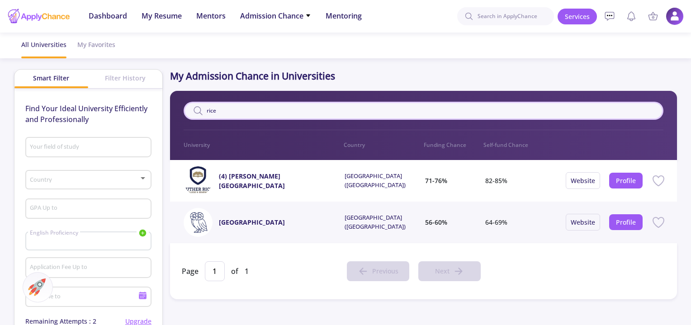
click at [213, 113] on input "rice" at bounding box center [424, 111] width 480 height 18
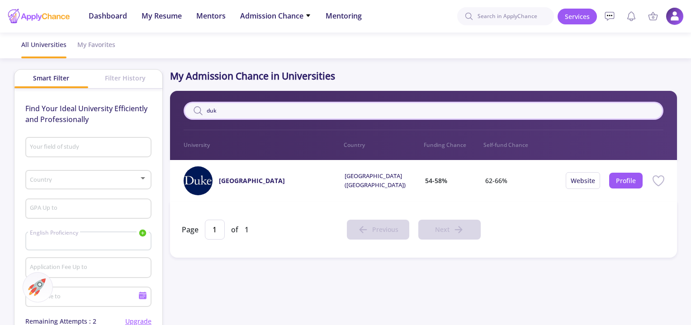
click at [209, 108] on input "duk" at bounding box center [424, 111] width 480 height 18
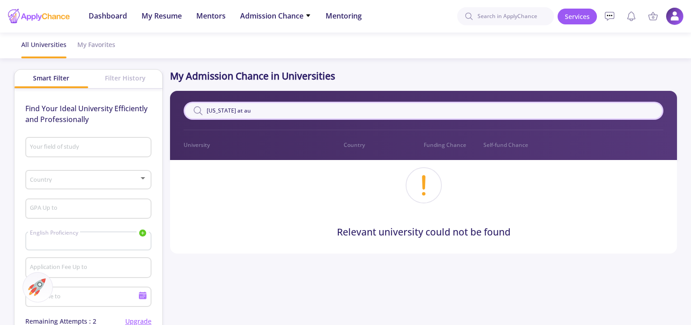
drag, startPoint x: 255, startPoint y: 113, endPoint x: 204, endPoint y: 119, distance: 50.9
click at [204, 119] on input "texas at au" at bounding box center [424, 111] width 480 height 18
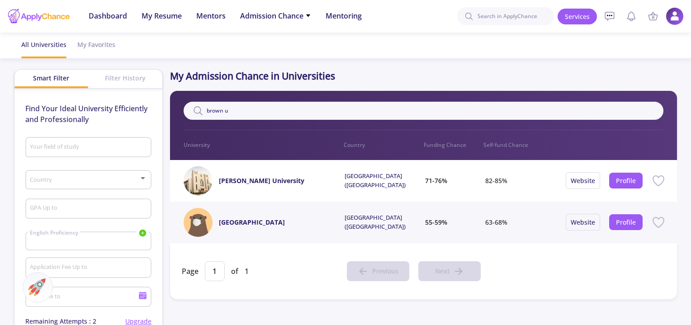
drag, startPoint x: 280, startPoint y: 110, endPoint x: 175, endPoint y: 123, distance: 105.7
click at [175, 123] on div "brown u Filter 0 University Country Funding Chance Self-fund Chance" at bounding box center [423, 125] width 507 height 69
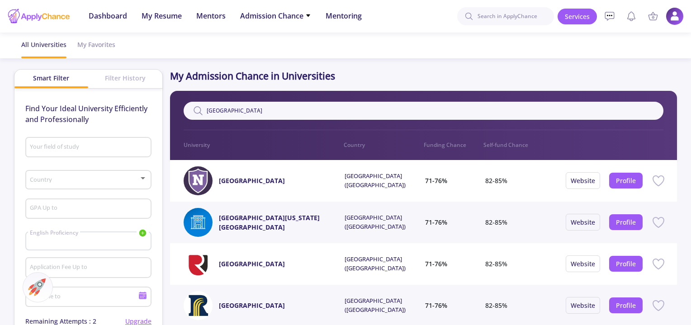
type input "rochester"
click at [157, 16] on span "My Resume" at bounding box center [162, 15] width 40 height 11
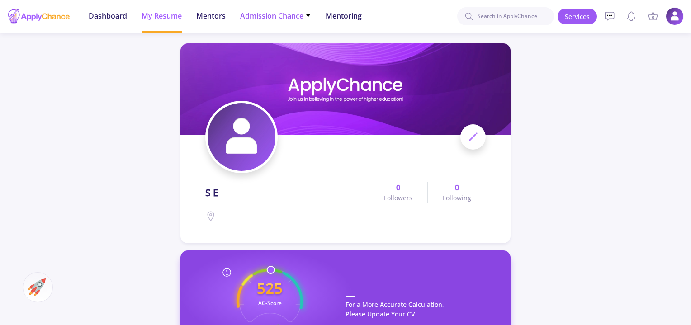
click at [257, 25] on li "Admission Chance With Minimum Requirements Only My Chance of Admission" at bounding box center [275, 16] width 71 height 33
click at [288, 17] on span "Admission Chance" at bounding box center [275, 15] width 71 height 11
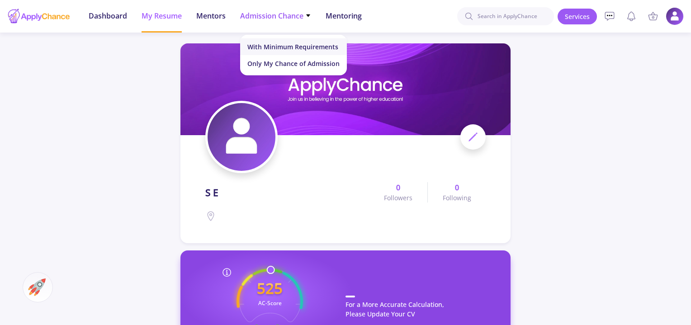
click at [280, 45] on link "With Minimum Requirements" at bounding box center [293, 46] width 107 height 17
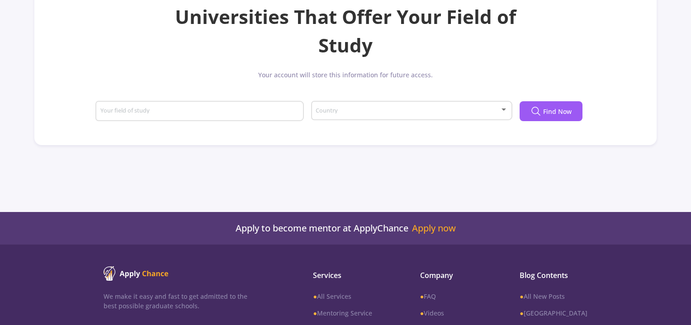
scroll to position [118, 0]
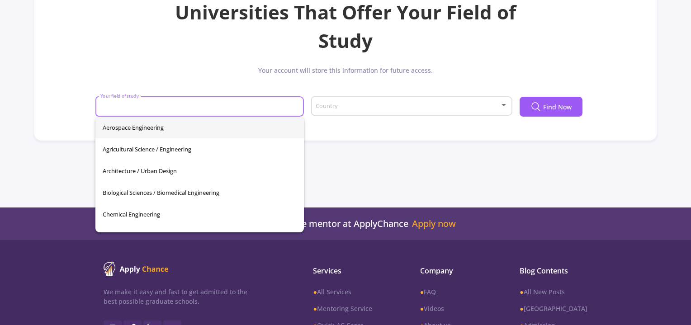
click at [237, 109] on input "Your field of study" at bounding box center [201, 107] width 202 height 8
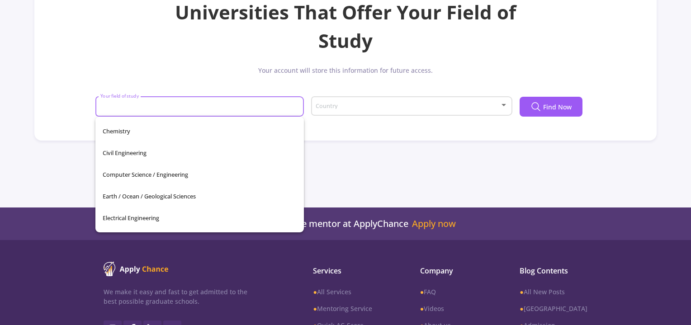
scroll to position [106, 0]
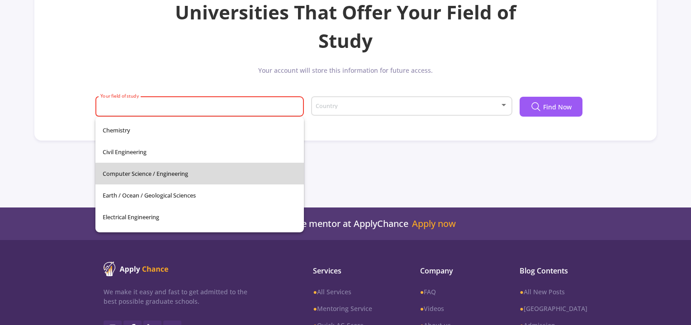
click at [200, 180] on span "Computer Science / Engineering" at bounding box center [200, 174] width 194 height 22
type input "Computer Science / Engineering"
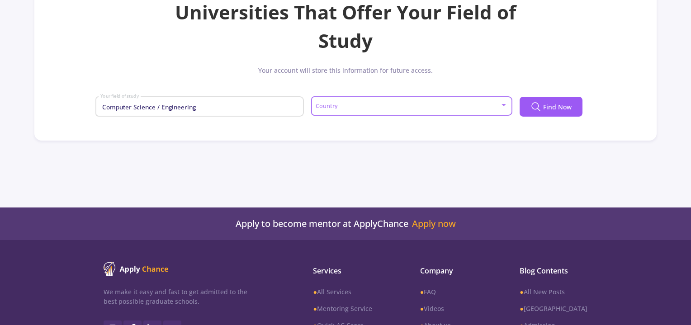
click at [353, 109] on span at bounding box center [408, 106] width 182 height 6
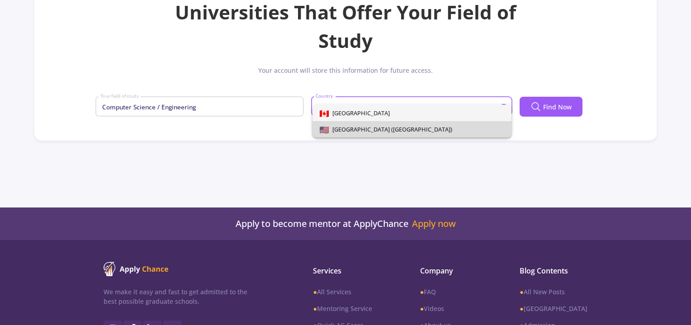
click at [346, 129] on span "[GEOGRAPHIC_DATA] ([GEOGRAPHIC_DATA])" at bounding box center [390, 129] width 123 height 8
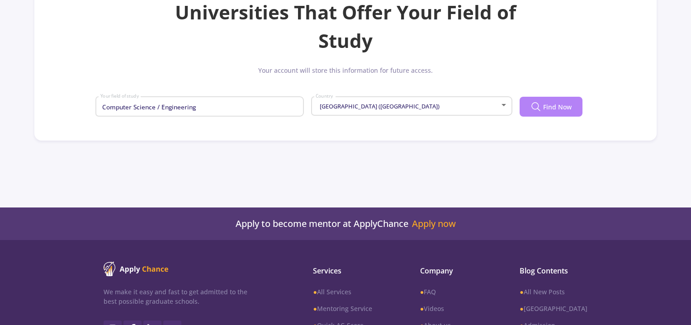
click at [563, 107] on span "Find Now" at bounding box center [557, 106] width 28 height 9
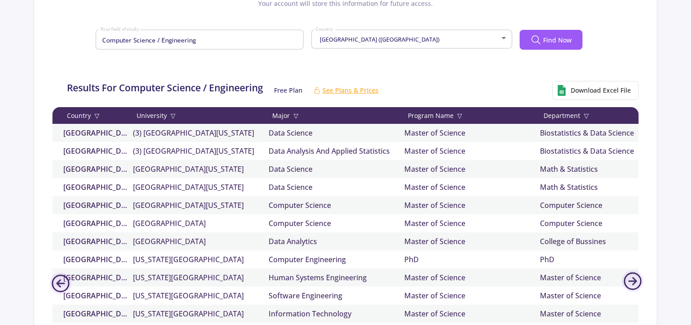
scroll to position [184, 0]
click at [460, 115] on span "▽" at bounding box center [459, 115] width 5 height 9
click at [460, 115] on icon at bounding box center [462, 115] width 7 height 7
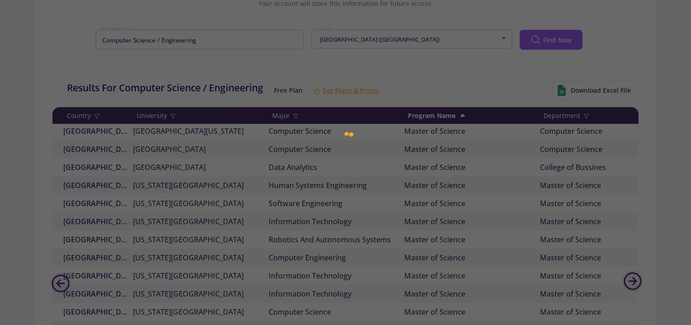
scroll to position [0, 0]
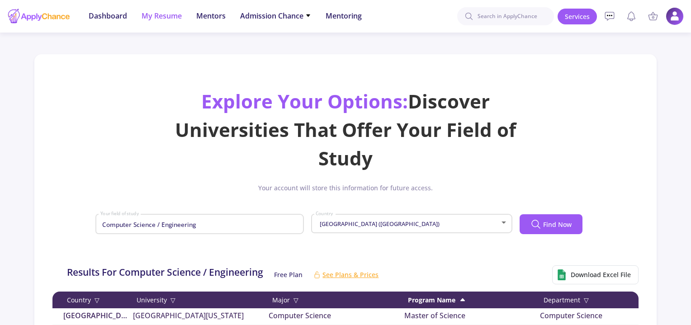
click at [159, 16] on span "My Resume" at bounding box center [162, 15] width 40 height 11
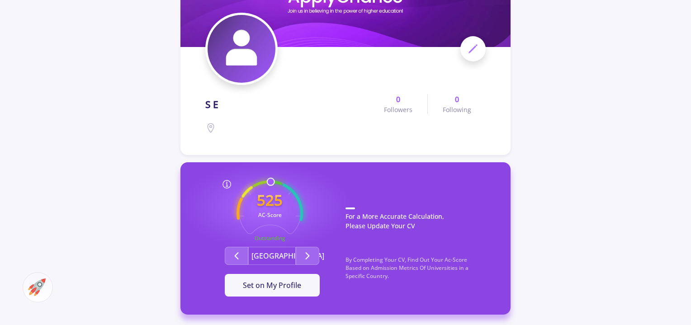
scroll to position [90, 0]
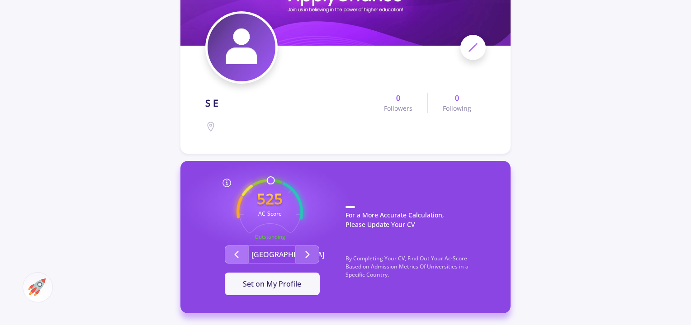
click at [232, 258] on icon "Second group" at bounding box center [236, 254] width 11 height 11
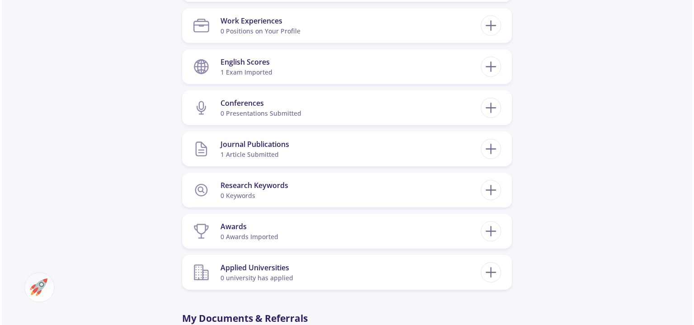
scroll to position [493, 0]
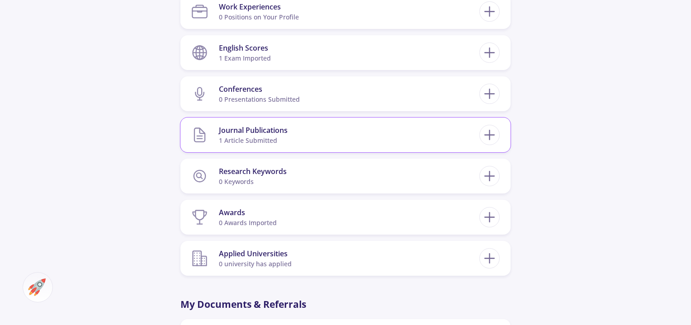
click at [267, 134] on div "Journal Publications" at bounding box center [253, 130] width 69 height 11
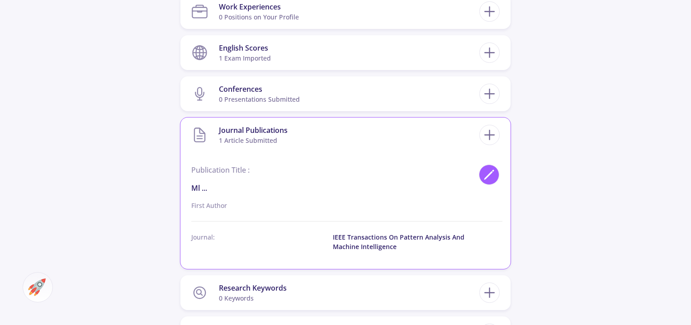
click at [486, 175] on icon at bounding box center [489, 175] width 12 height 12
type input "ml ..."
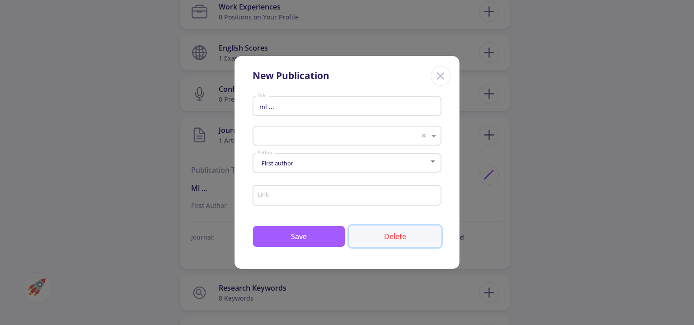
click at [392, 236] on button "Delete" at bounding box center [395, 237] width 93 height 22
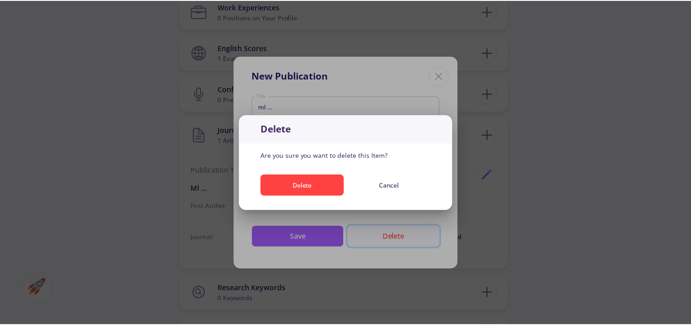
scroll to position [0, 0]
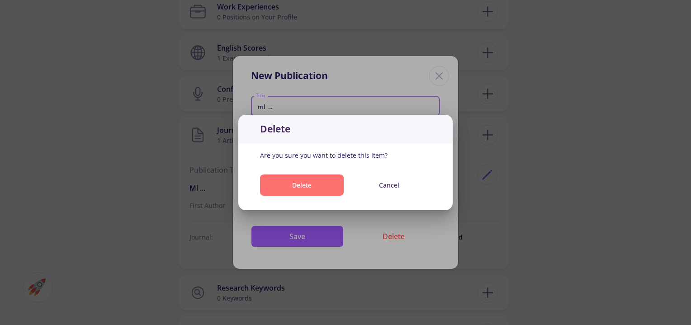
click at [323, 181] on button "Delete" at bounding box center [302, 185] width 84 height 21
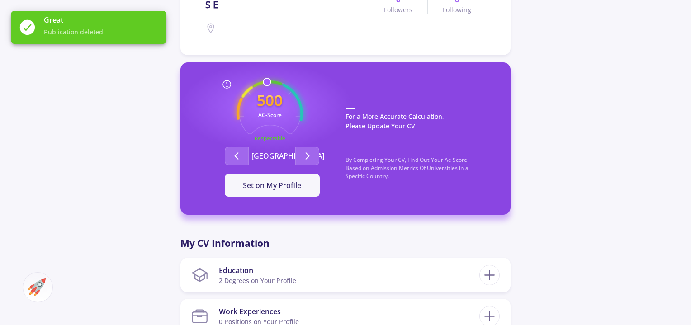
scroll to position [187, 0]
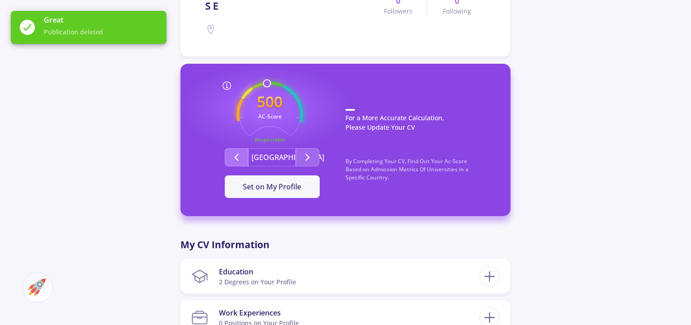
click at [231, 159] on icon "Second group" at bounding box center [236, 157] width 11 height 11
click at [309, 154] on icon "Second group" at bounding box center [307, 157] width 11 height 11
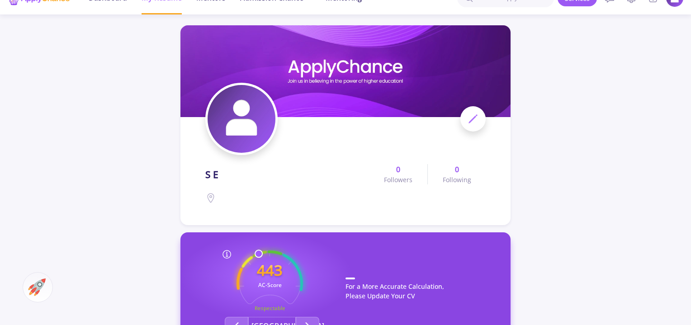
scroll to position [0, 0]
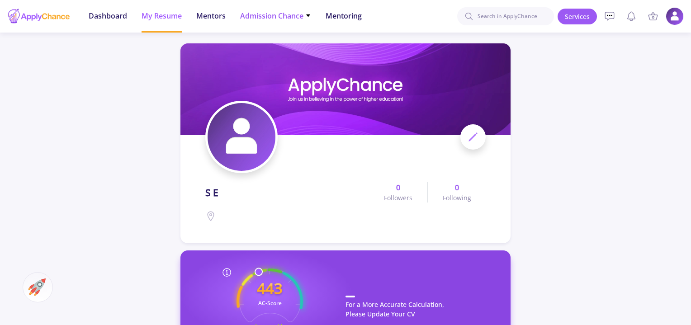
click at [280, 15] on span "Admission Chance" at bounding box center [275, 15] width 71 height 11
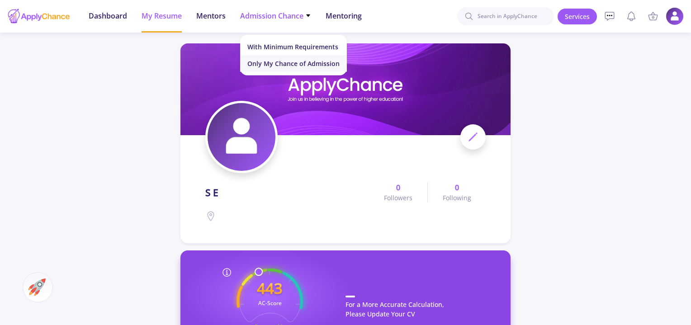
click at [282, 63] on link "Only My Chance of Admission" at bounding box center [293, 63] width 107 height 17
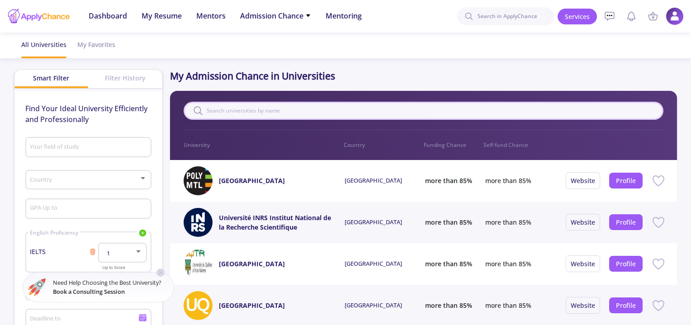
click at [311, 112] on input "text" at bounding box center [424, 111] width 480 height 18
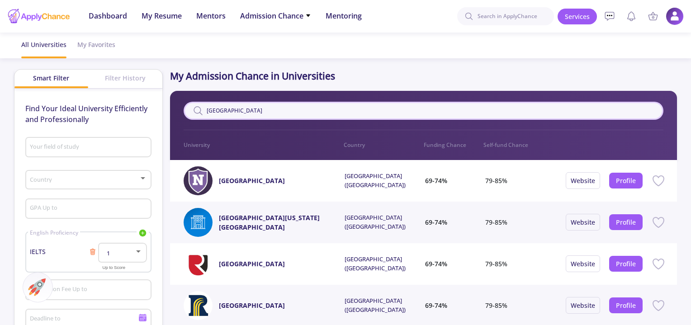
click at [234, 109] on input "rochester" at bounding box center [424, 111] width 480 height 18
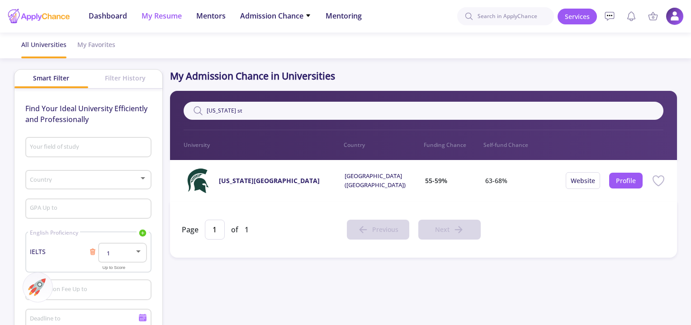
type input "michigan st"
click at [176, 12] on span "My Resume" at bounding box center [162, 15] width 40 height 11
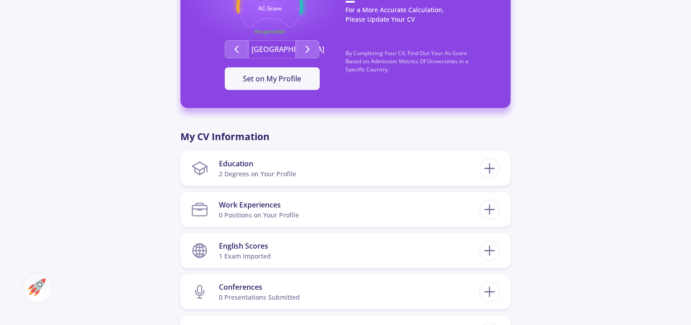
scroll to position [300, 0]
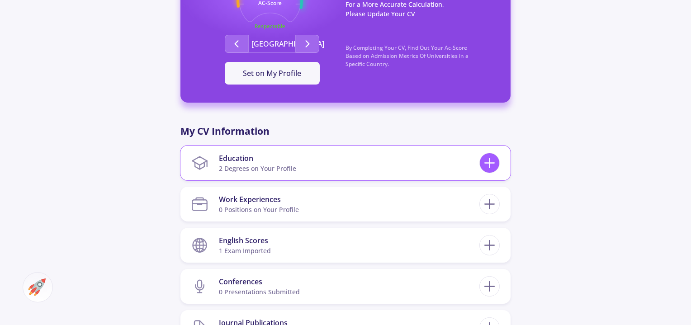
click at [488, 165] on icon at bounding box center [489, 163] width 17 height 17
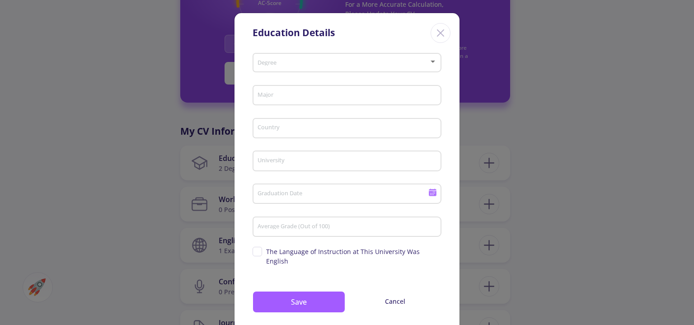
click at [508, 135] on div "Education Details Degree Major Country University Graduation Date Average Grade…" at bounding box center [347, 162] width 694 height 325
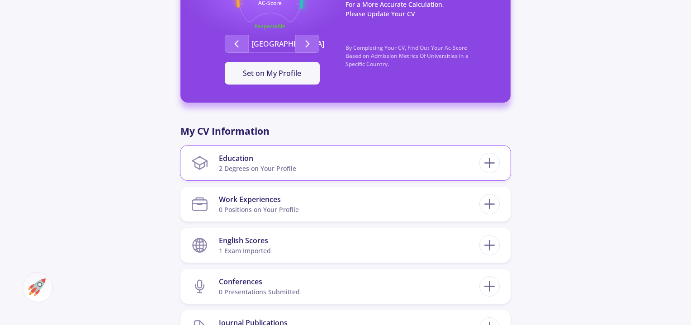
click at [394, 161] on section "Education 2 Degrees on Your Profile" at bounding box center [335, 163] width 288 height 28
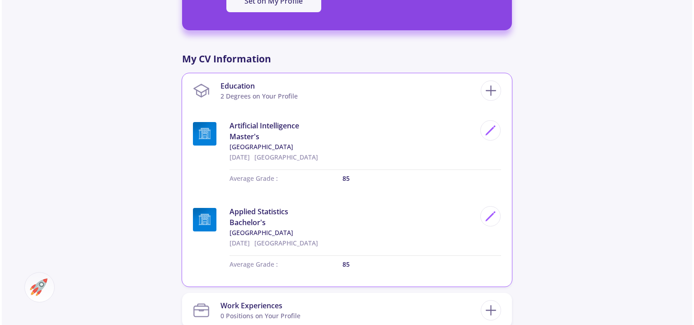
scroll to position [382, 0]
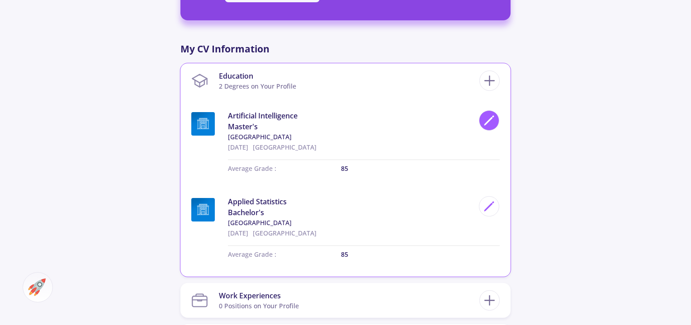
click at [487, 119] on icon at bounding box center [489, 120] width 12 height 12
type input "Artificial Intelligence"
type input "[GEOGRAPHIC_DATA]"
type input "8/19/2027"
type input "85"
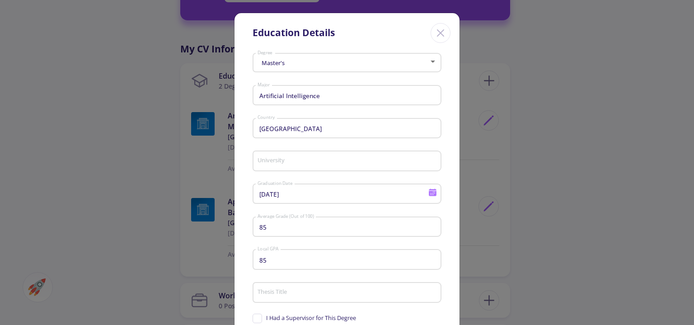
scroll to position [139, 0]
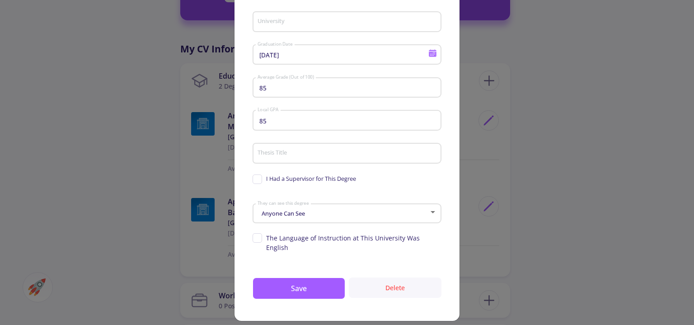
type input "[GEOGRAPHIC_DATA]"
click at [382, 279] on button "Delete" at bounding box center [395, 288] width 93 height 20
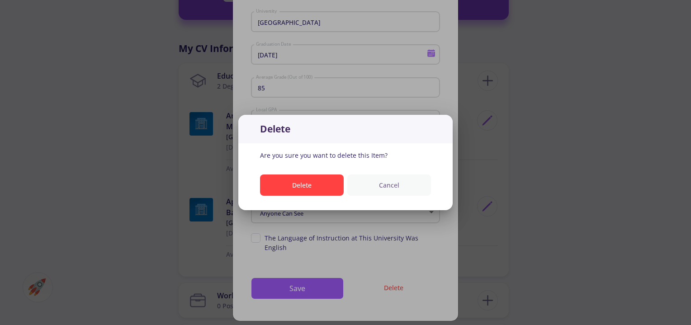
scroll to position [0, 0]
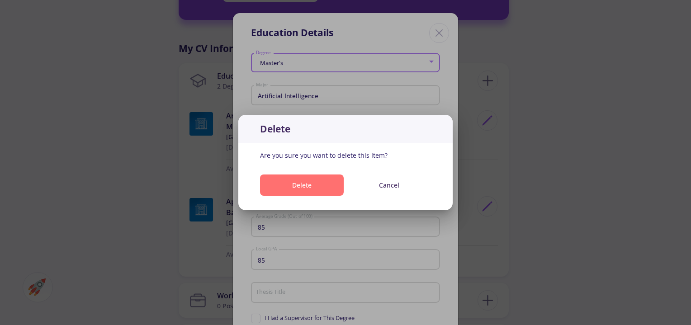
click at [318, 175] on button "Delete" at bounding box center [302, 185] width 84 height 21
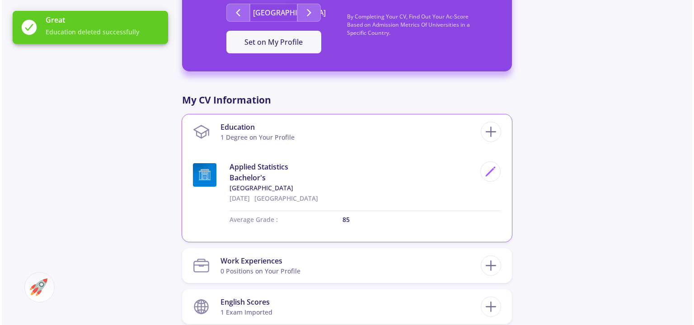
scroll to position [335, 0]
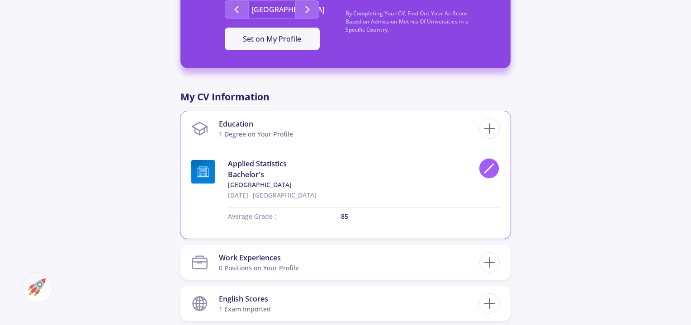
click at [490, 166] on icon at bounding box center [489, 168] width 12 height 12
type input "Applied Statistics"
type input "8/28/2025"
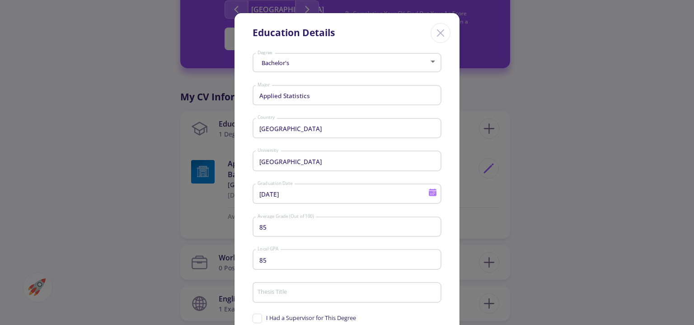
scroll to position [139, 0]
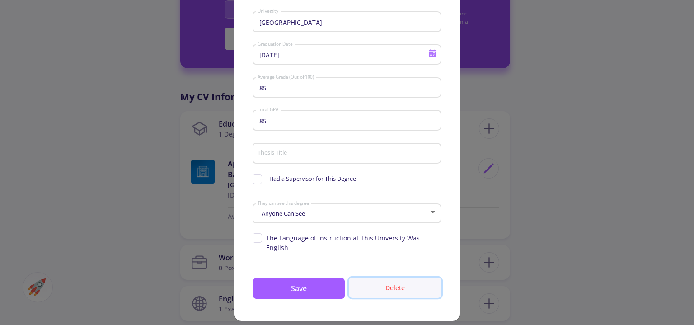
click at [370, 278] on button "Delete" at bounding box center [395, 288] width 93 height 20
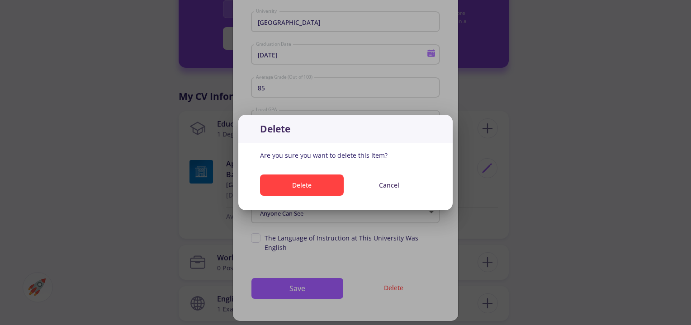
scroll to position [0, 0]
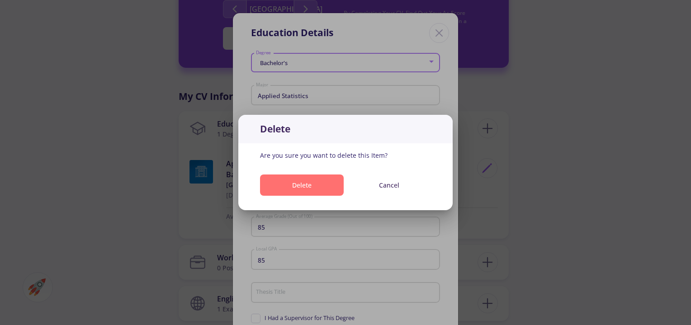
click at [316, 188] on button "Delete" at bounding box center [302, 185] width 84 height 21
